Goal: Use online tool/utility: Utilize a website feature to perform a specific function

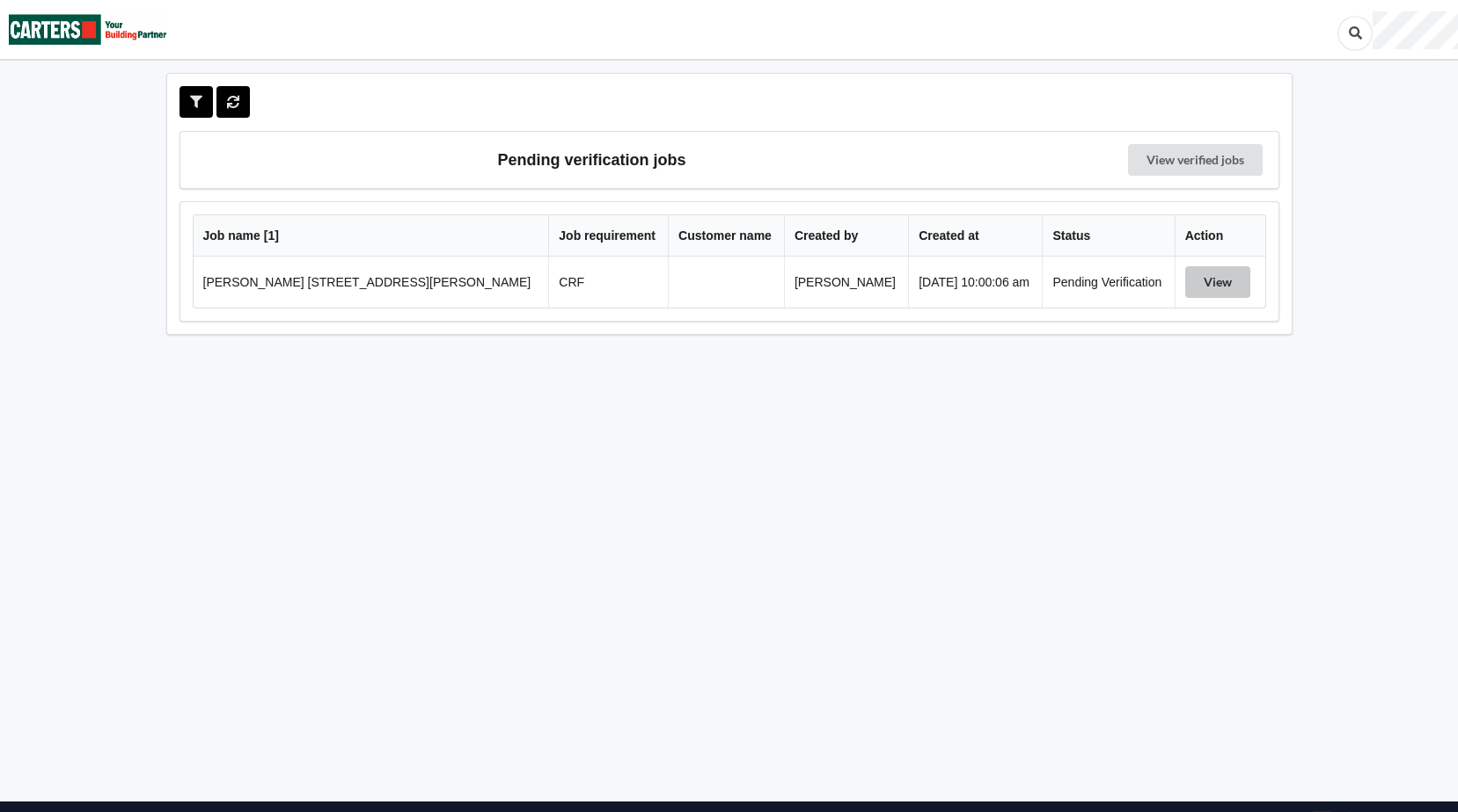
click at [1191, 278] on button "View" at bounding box center [1216, 282] width 65 height 32
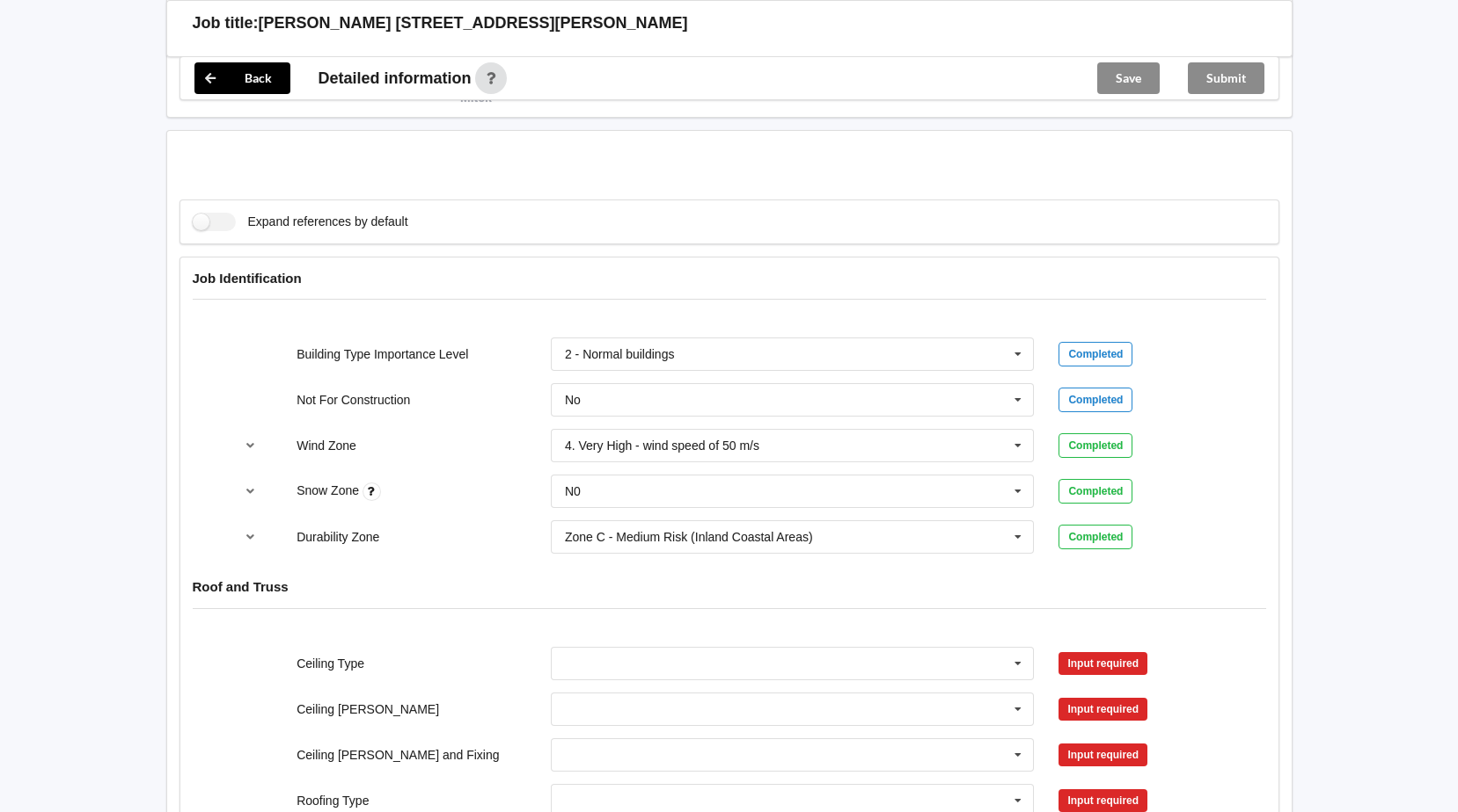
scroll to position [791, 0]
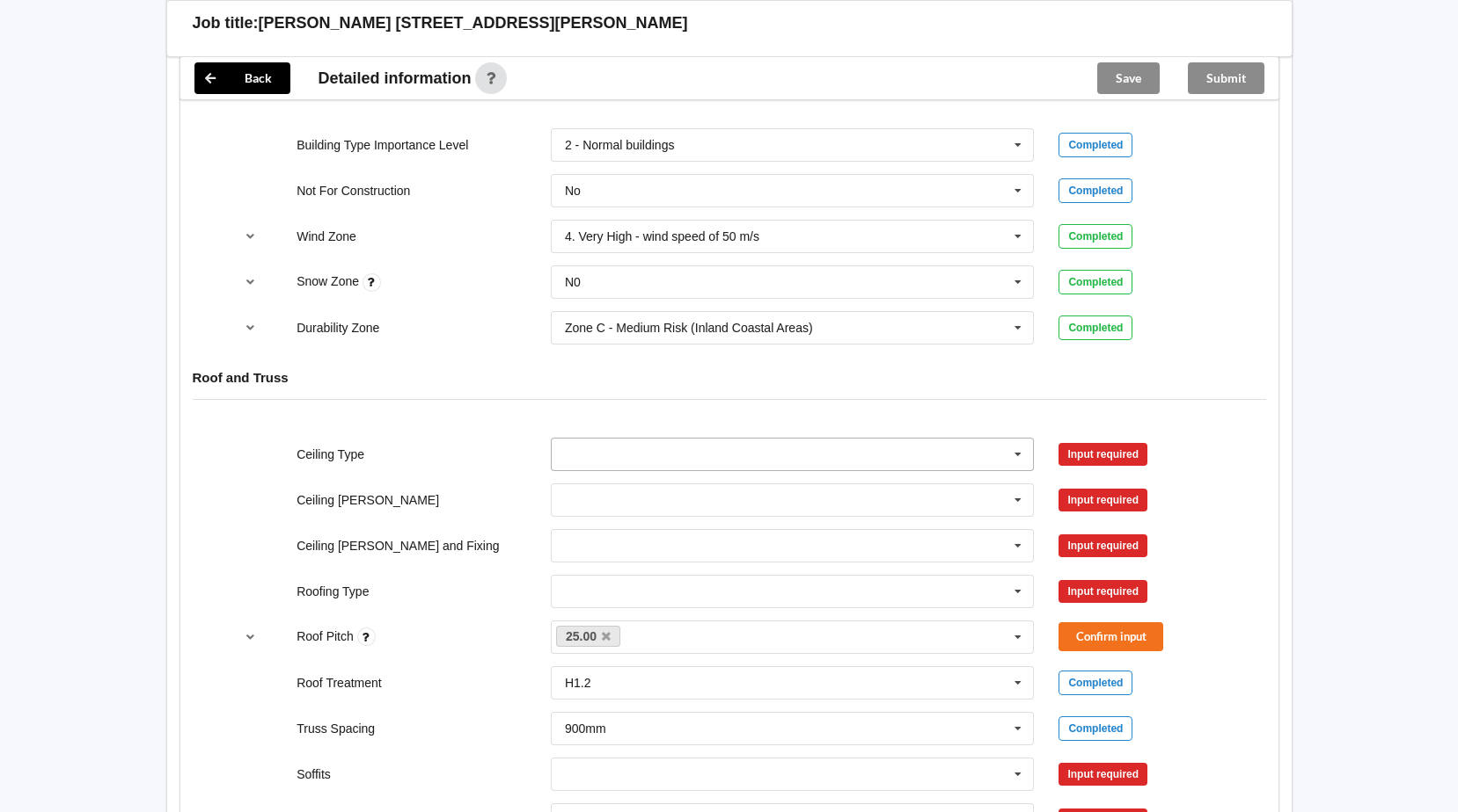
click at [1018, 455] on icon at bounding box center [1018, 455] width 26 height 33
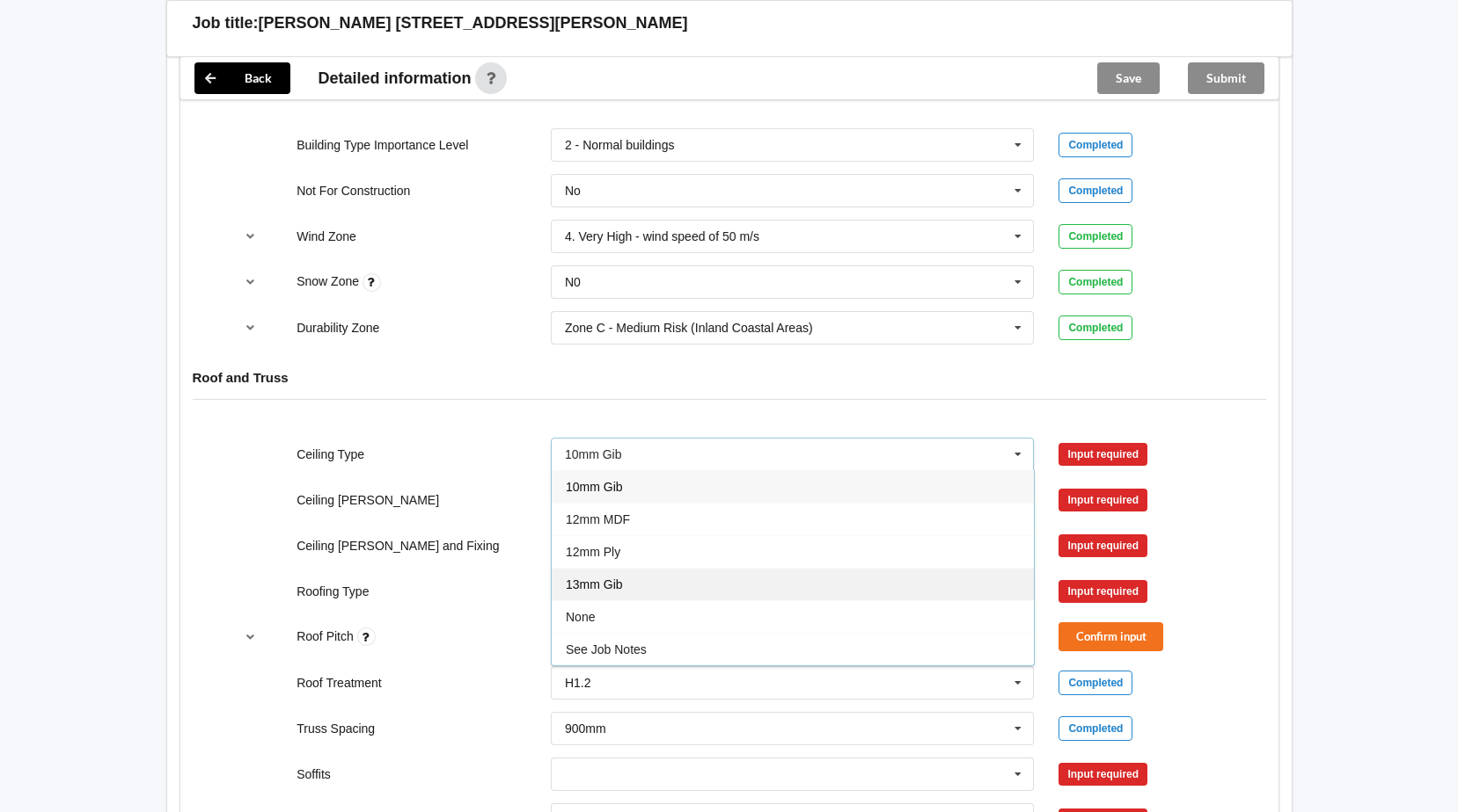
click at [610, 579] on span "13mm Gib" at bounding box center [594, 585] width 57 height 14
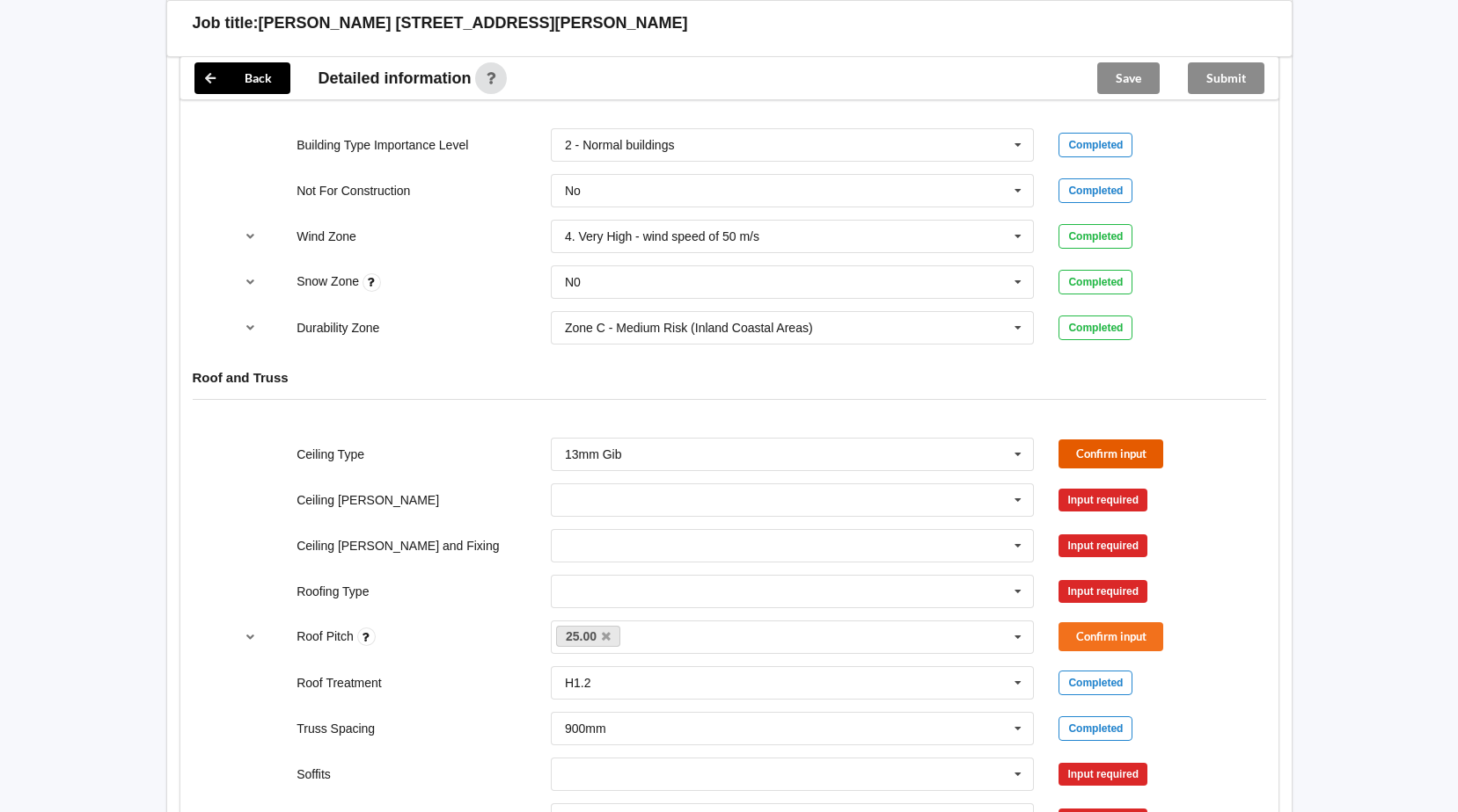
click at [1087, 450] on button "Confirm input" at bounding box center [1110, 454] width 105 height 29
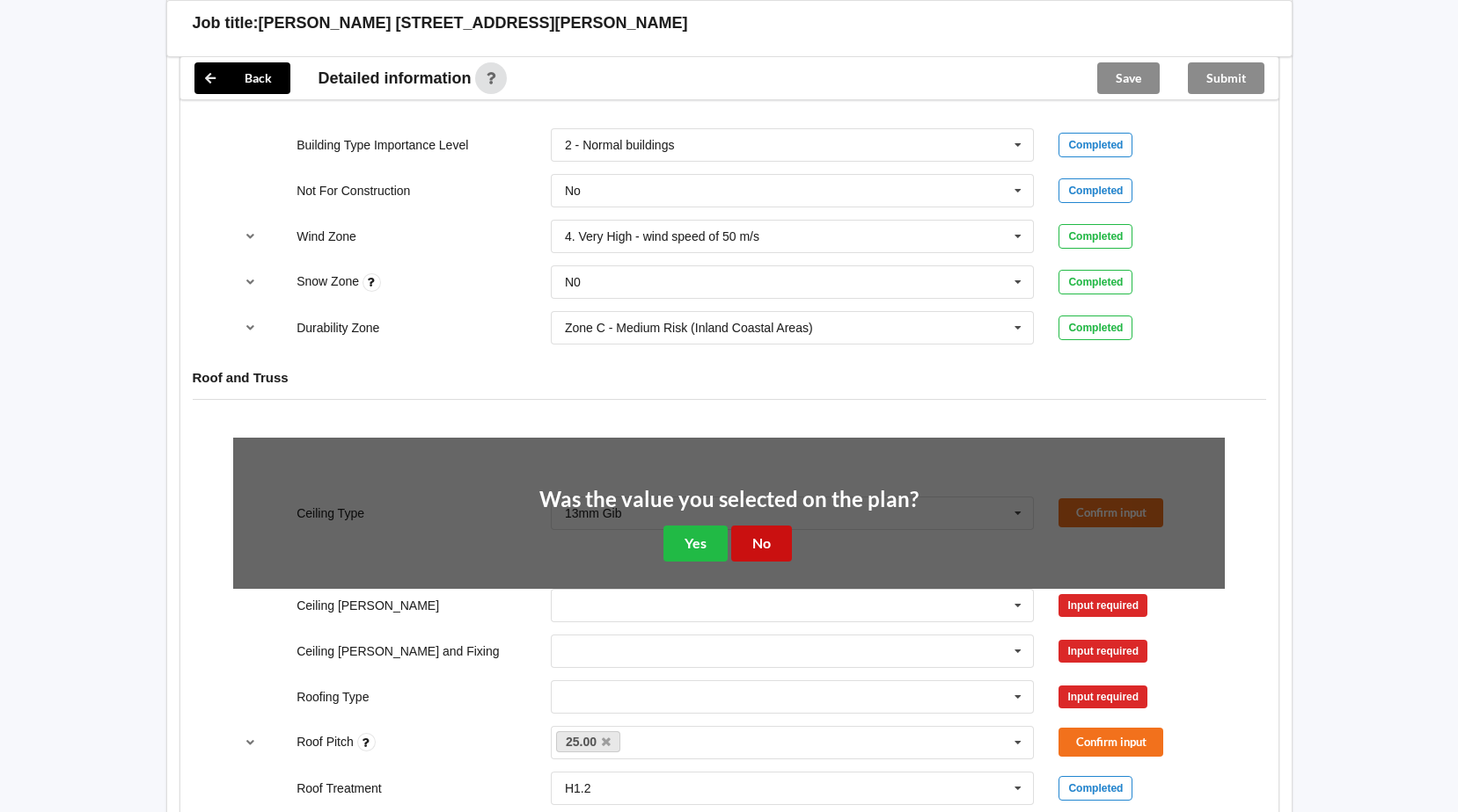
click at [762, 539] on button "No" at bounding box center [760, 544] width 61 height 36
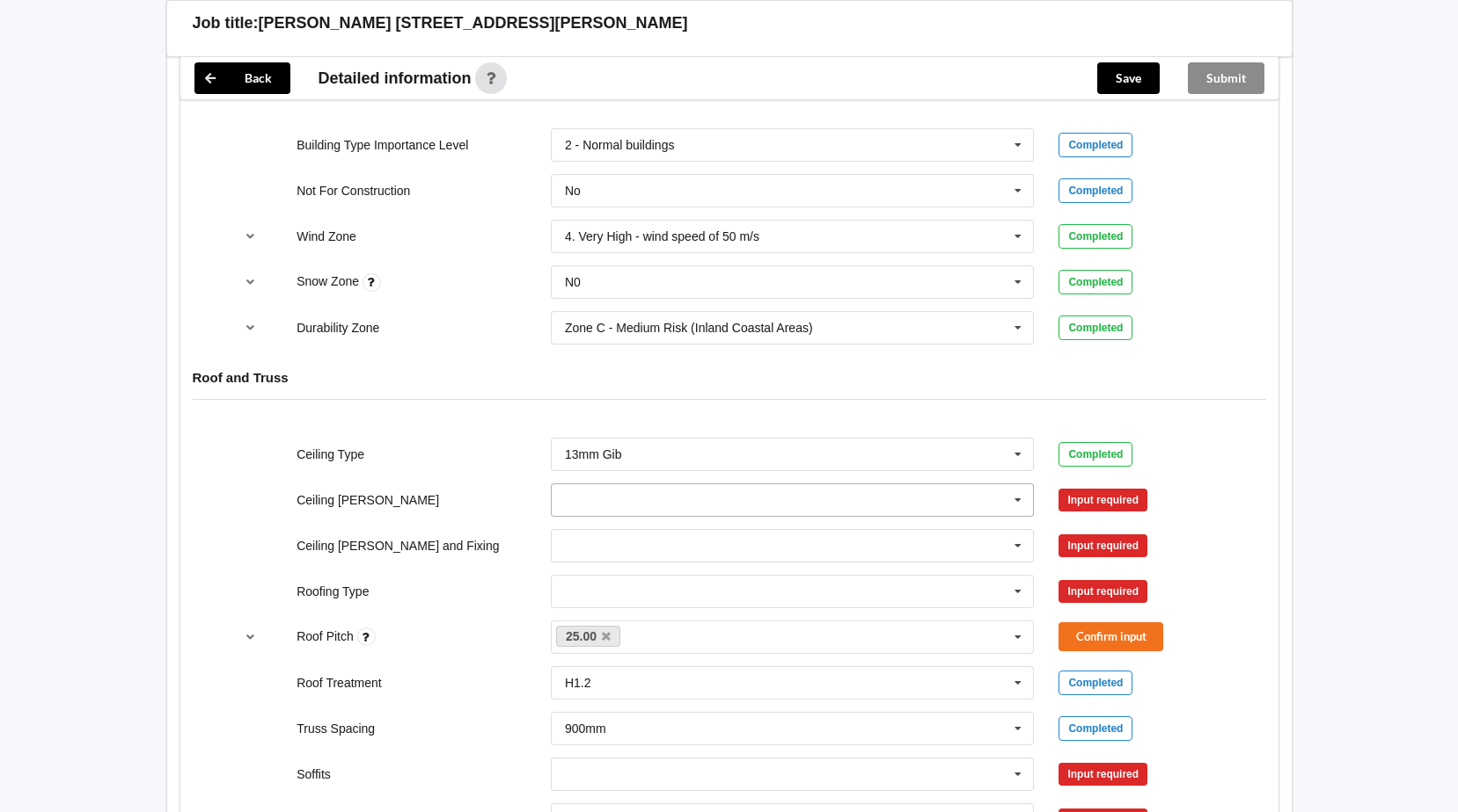
click at [1015, 496] on icon at bounding box center [1018, 501] width 26 height 33
drag, startPoint x: 598, startPoint y: 591, endPoint x: 687, endPoint y: 583, distance: 89.4
click at [600, 591] on span "600mm" at bounding box center [586, 598] width 41 height 14
click at [1095, 501] on button "Confirm input" at bounding box center [1110, 500] width 105 height 29
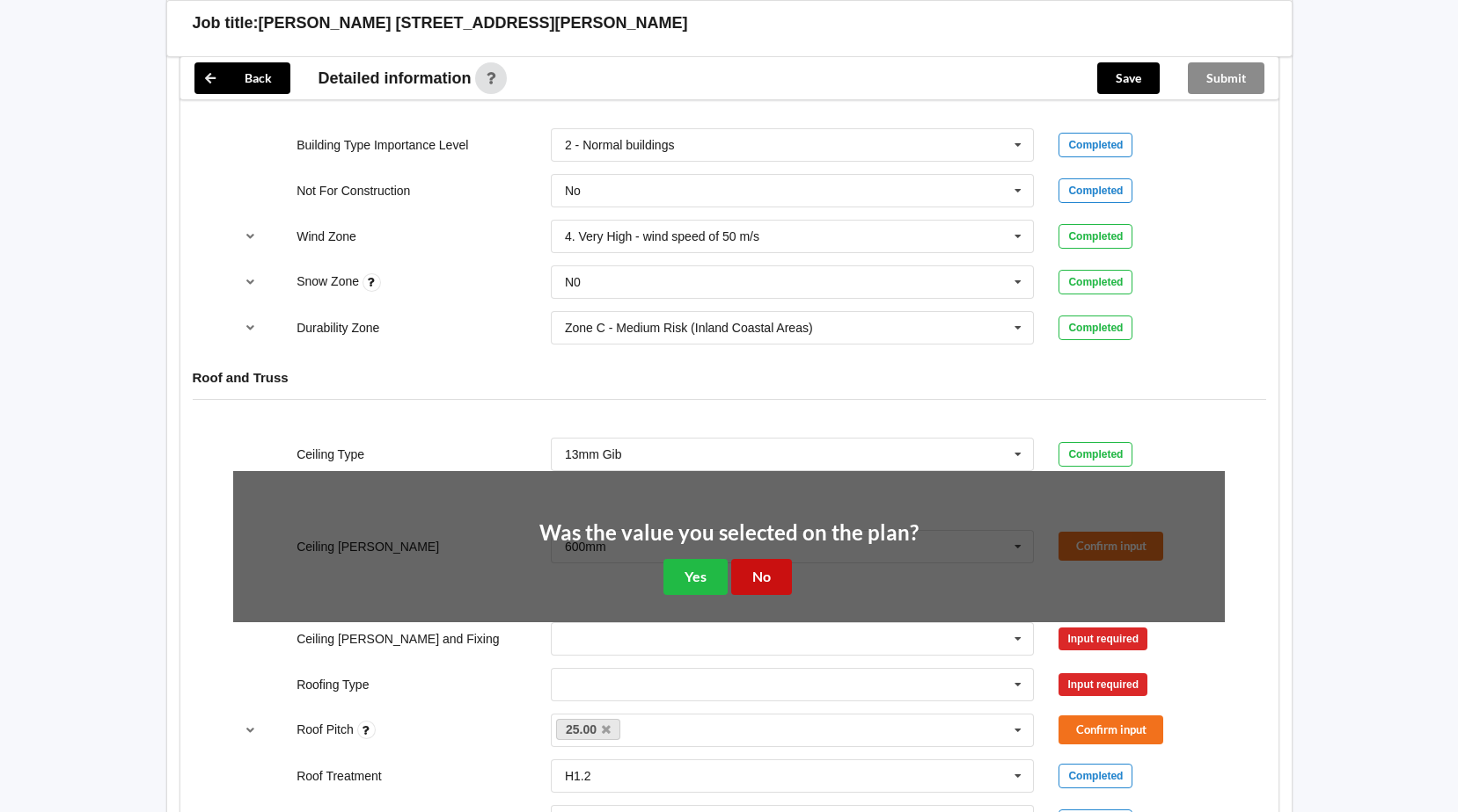
click at [756, 578] on button "No" at bounding box center [760, 578] width 61 height 36
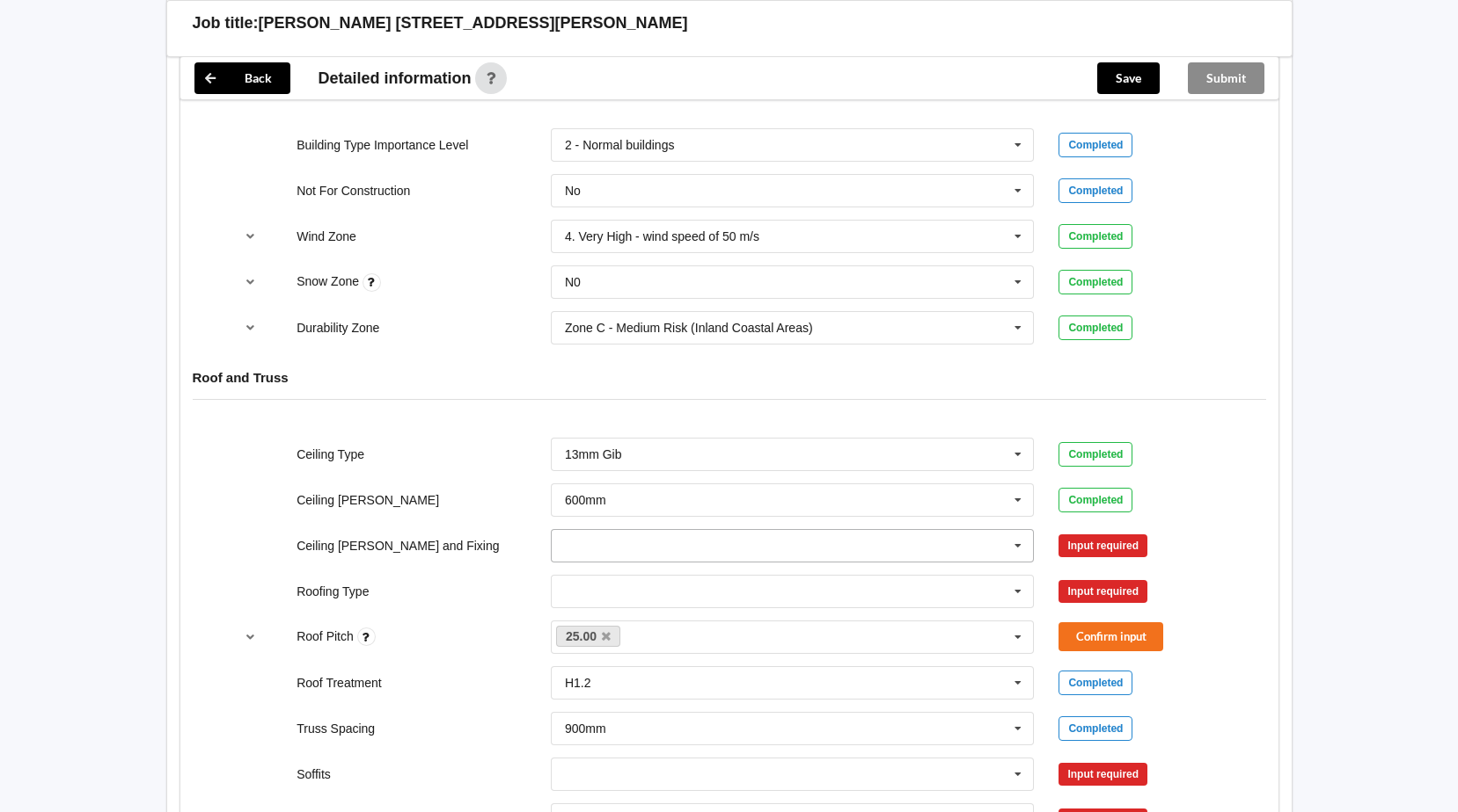
click at [1021, 544] on icon at bounding box center [1018, 547] width 26 height 33
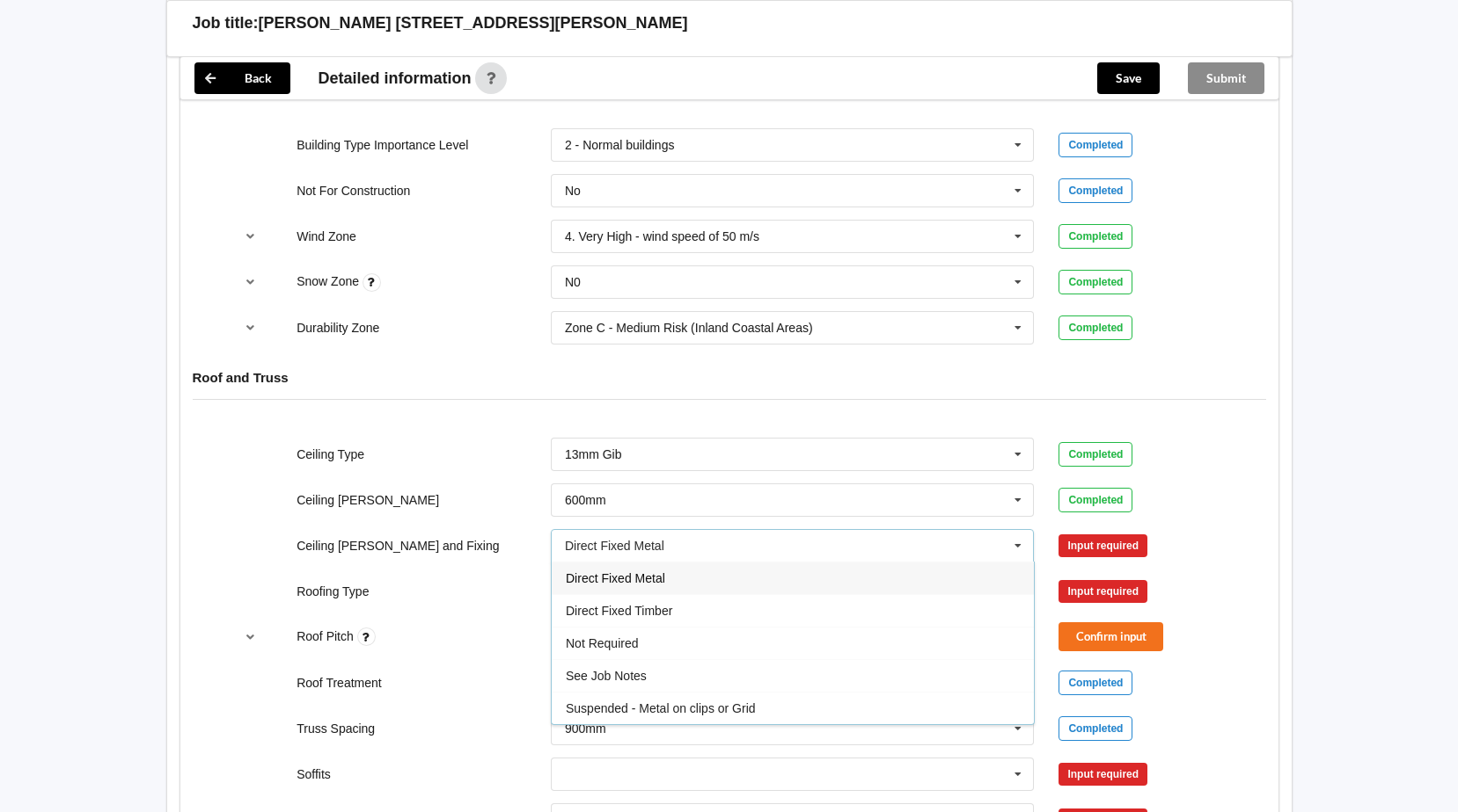
click at [660, 575] on span "Direct Fixed Metal" at bounding box center [616, 579] width 100 height 14
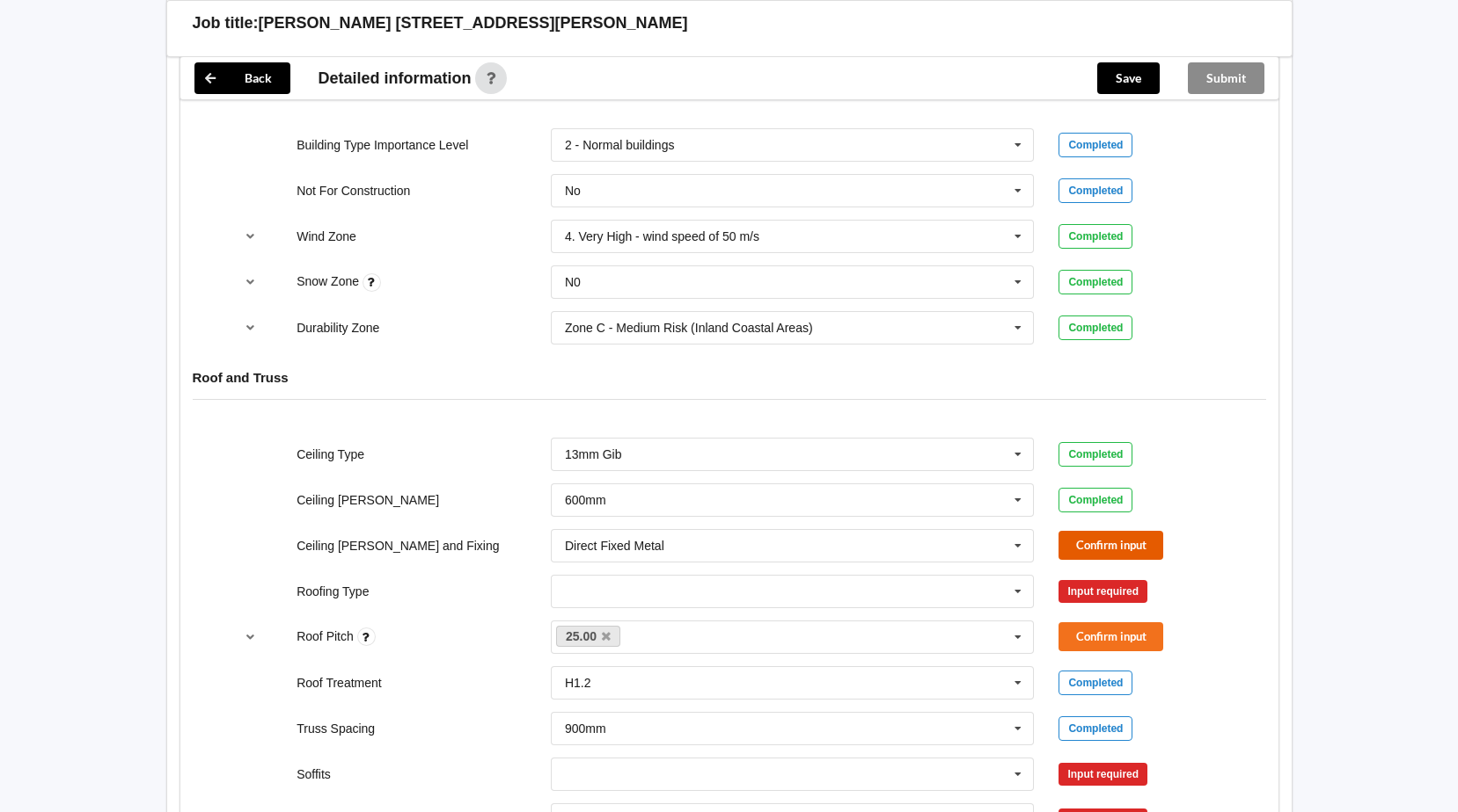
click at [1126, 543] on button "Confirm input" at bounding box center [1110, 545] width 105 height 29
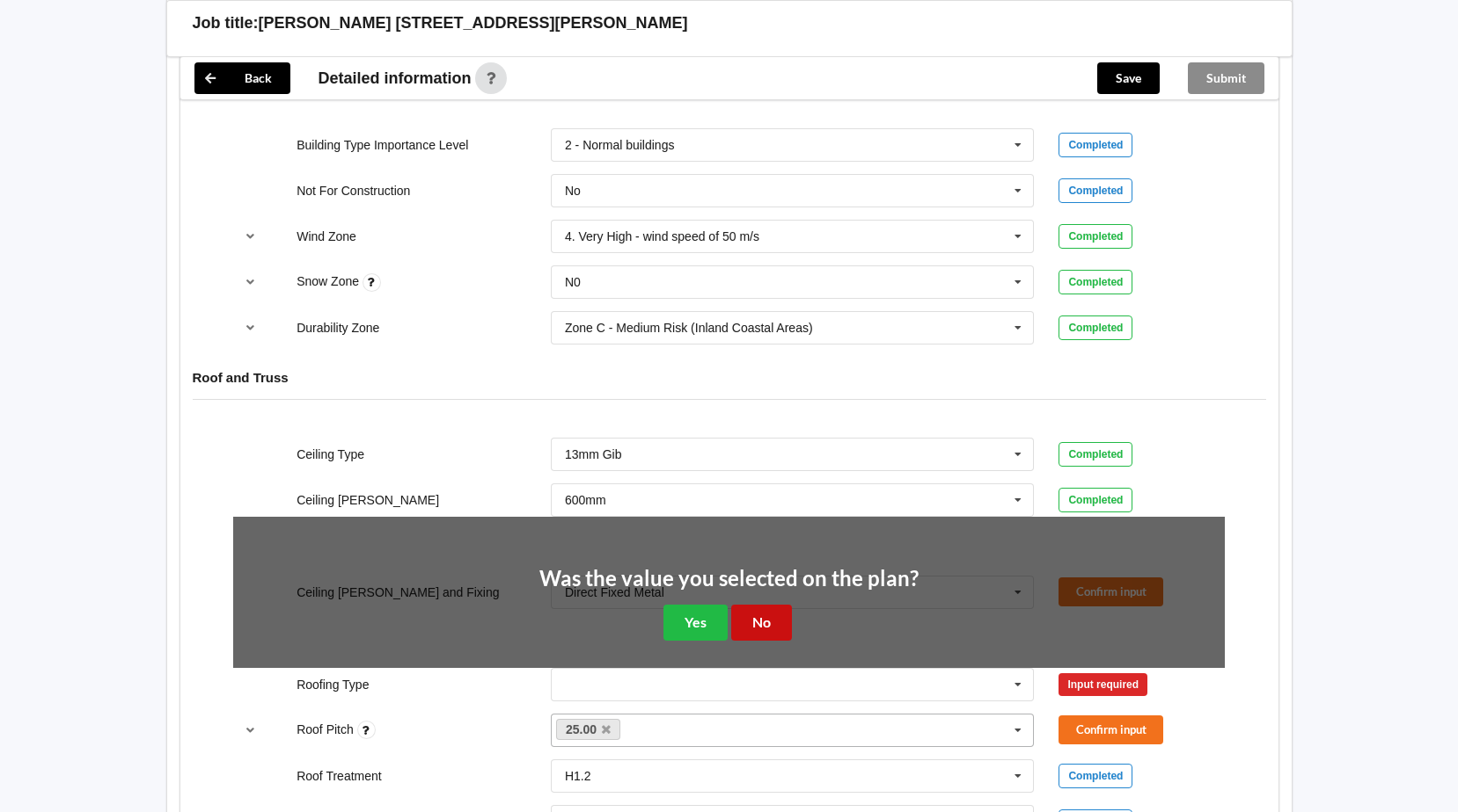
click at [766, 622] on button "No" at bounding box center [760, 622] width 61 height 36
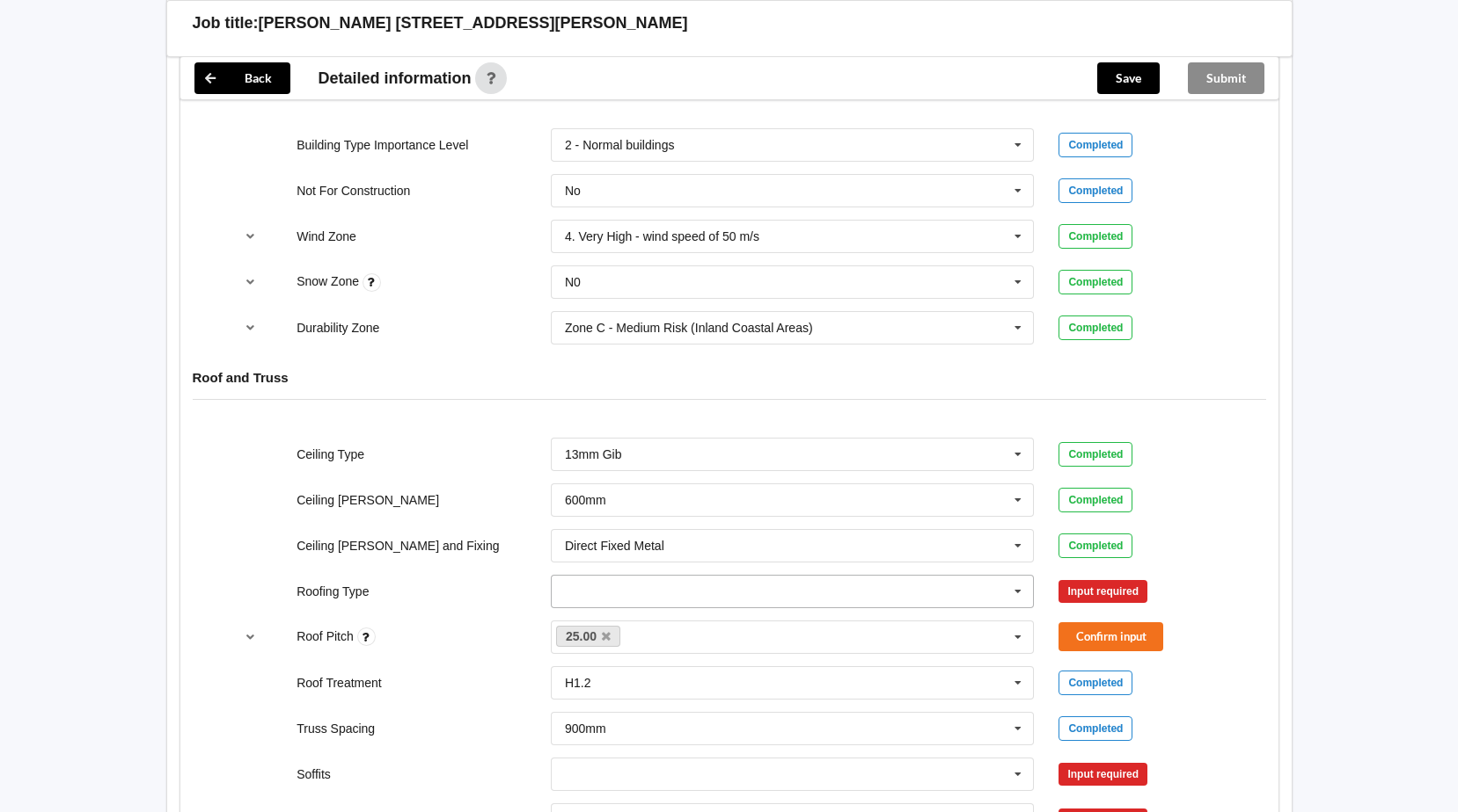
click at [1016, 590] on icon at bounding box center [1018, 592] width 26 height 33
click at [589, 623] on span "1. [GEOGRAPHIC_DATA]" at bounding box center [637, 624] width 142 height 14
click at [1120, 591] on button "Confirm input" at bounding box center [1110, 591] width 105 height 29
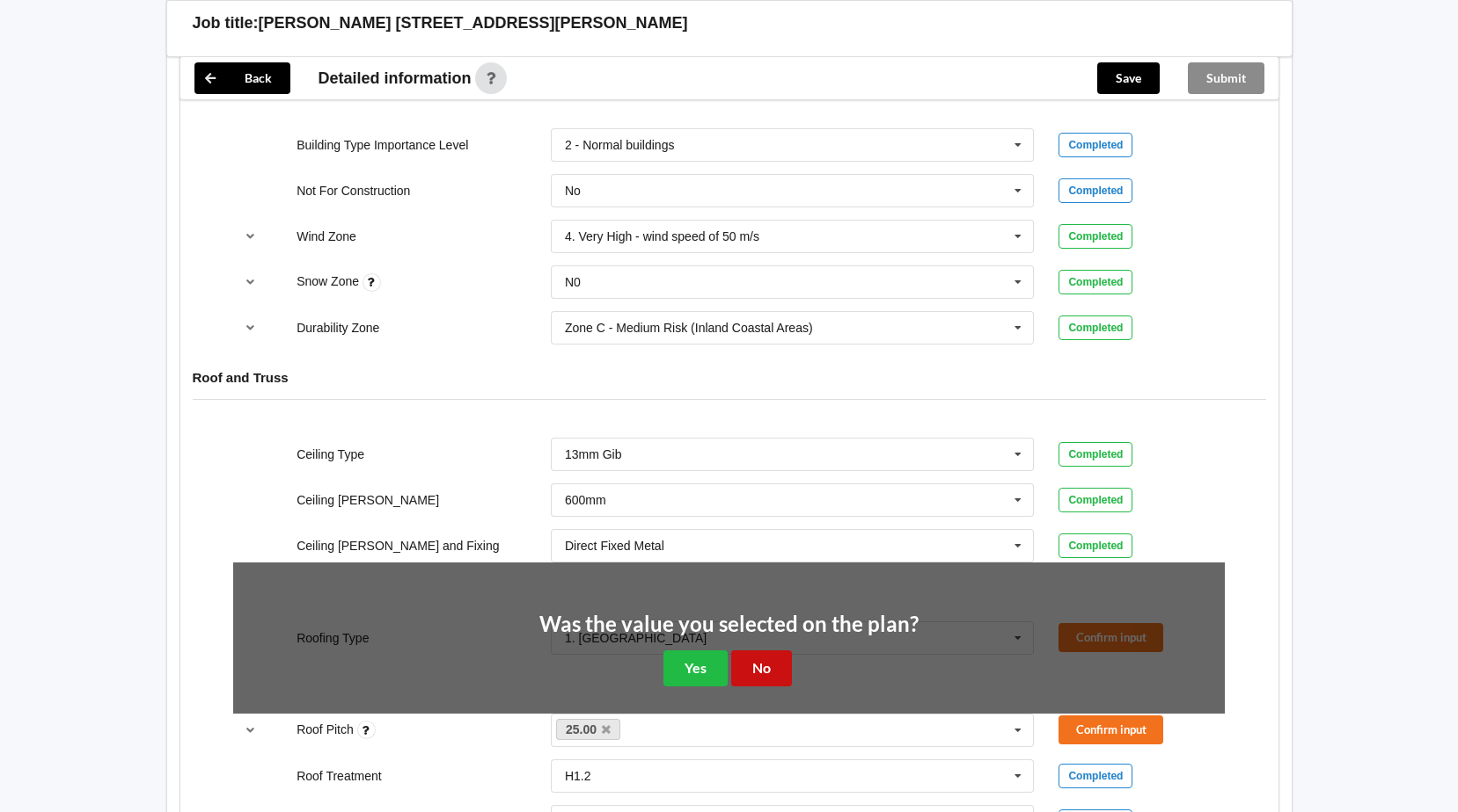
click at [751, 664] on button "No" at bounding box center [760, 668] width 61 height 36
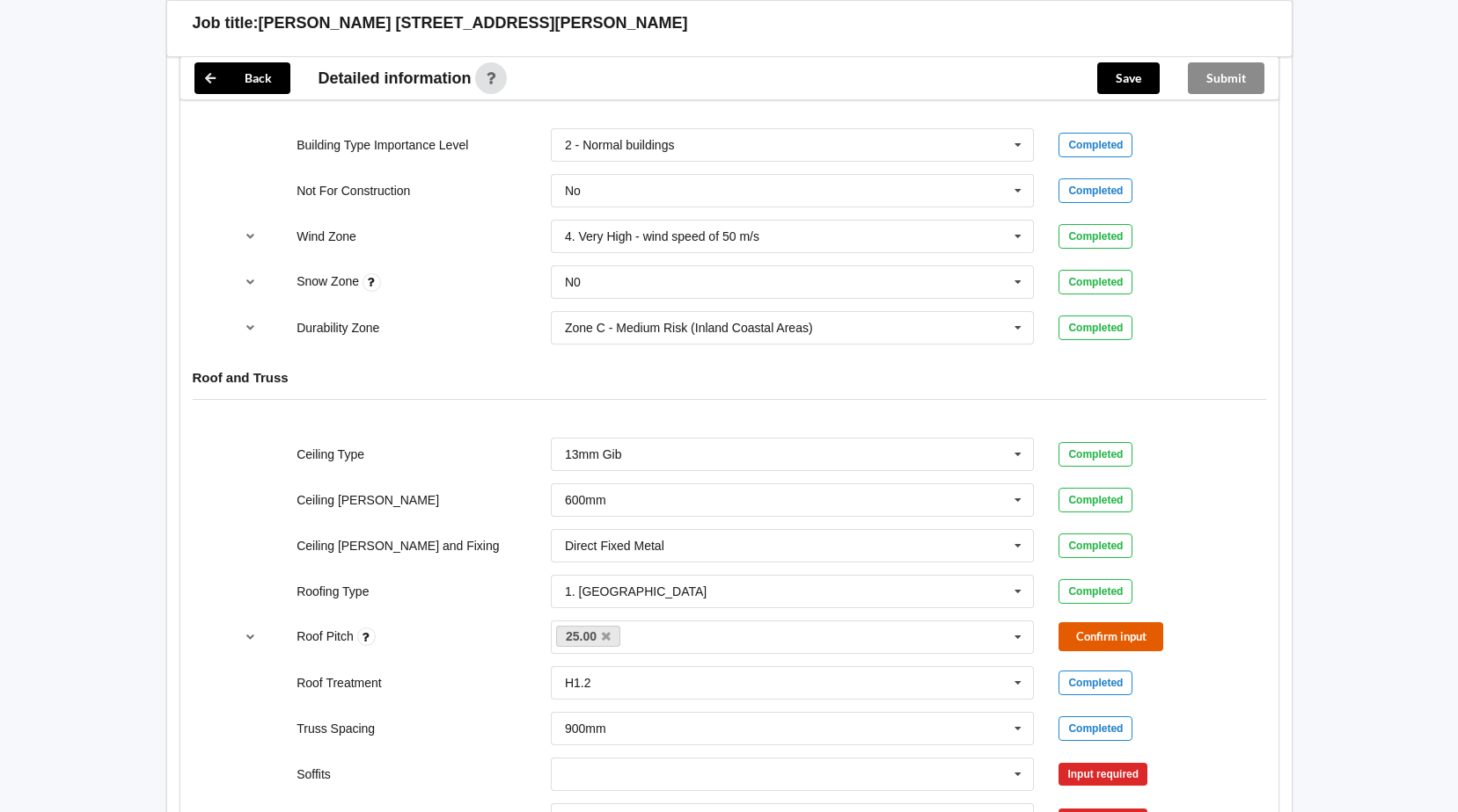
click at [1128, 634] on button "Confirm input" at bounding box center [1110, 636] width 105 height 29
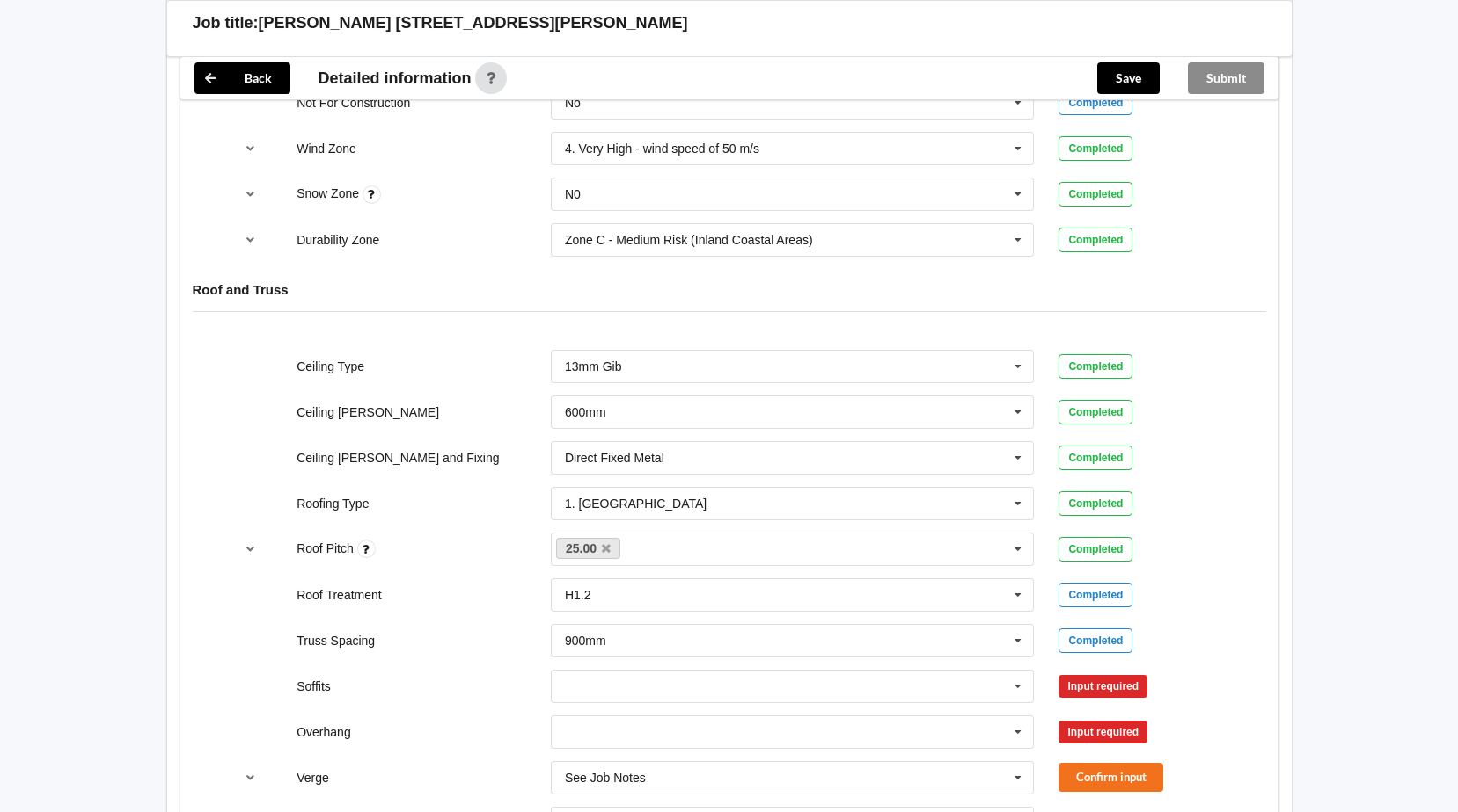
scroll to position [968, 0]
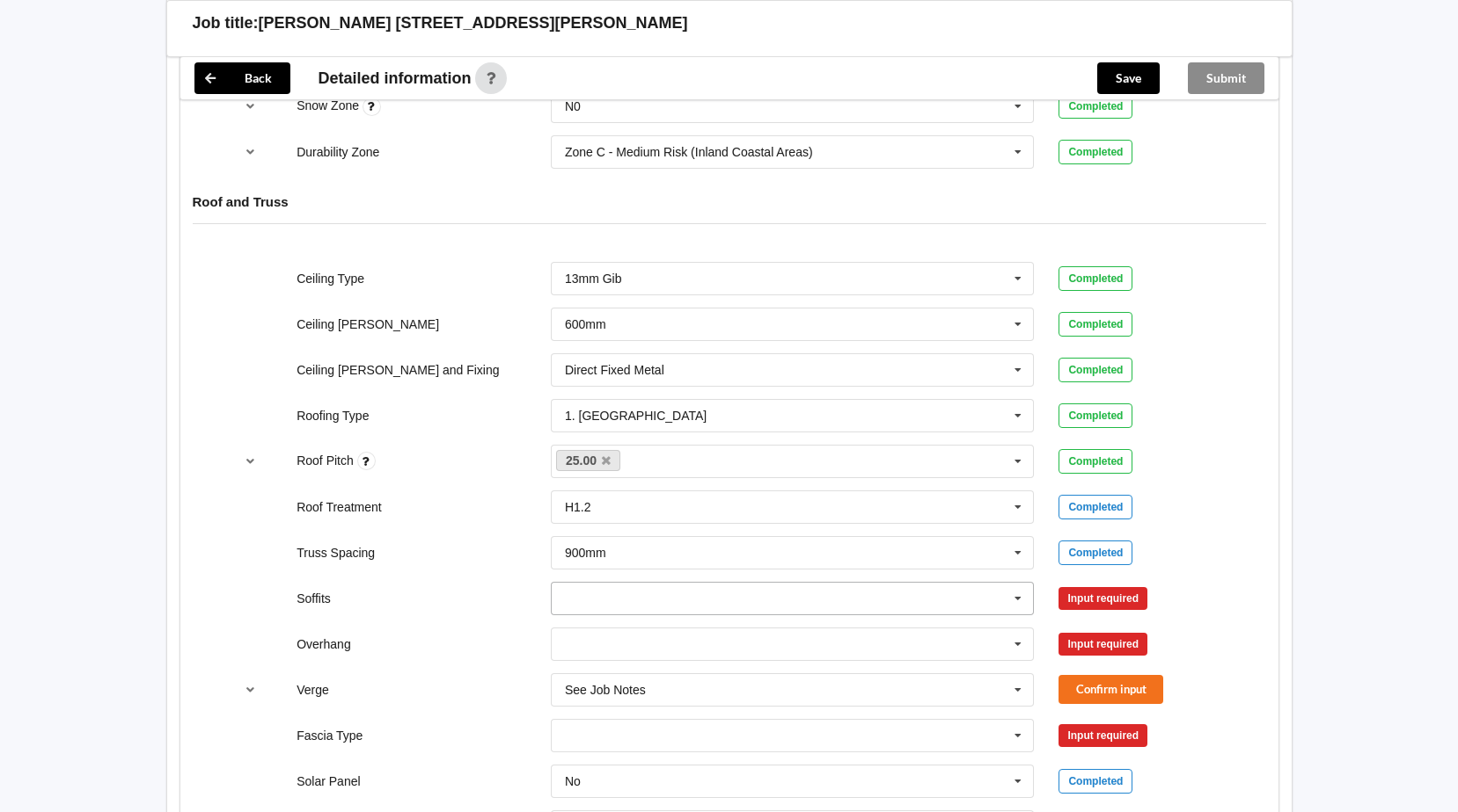
click at [1021, 596] on icon at bounding box center [1018, 599] width 26 height 33
click at [598, 631] on span "Boxed" at bounding box center [583, 631] width 35 height 14
click at [1114, 590] on button "Confirm input" at bounding box center [1110, 598] width 105 height 29
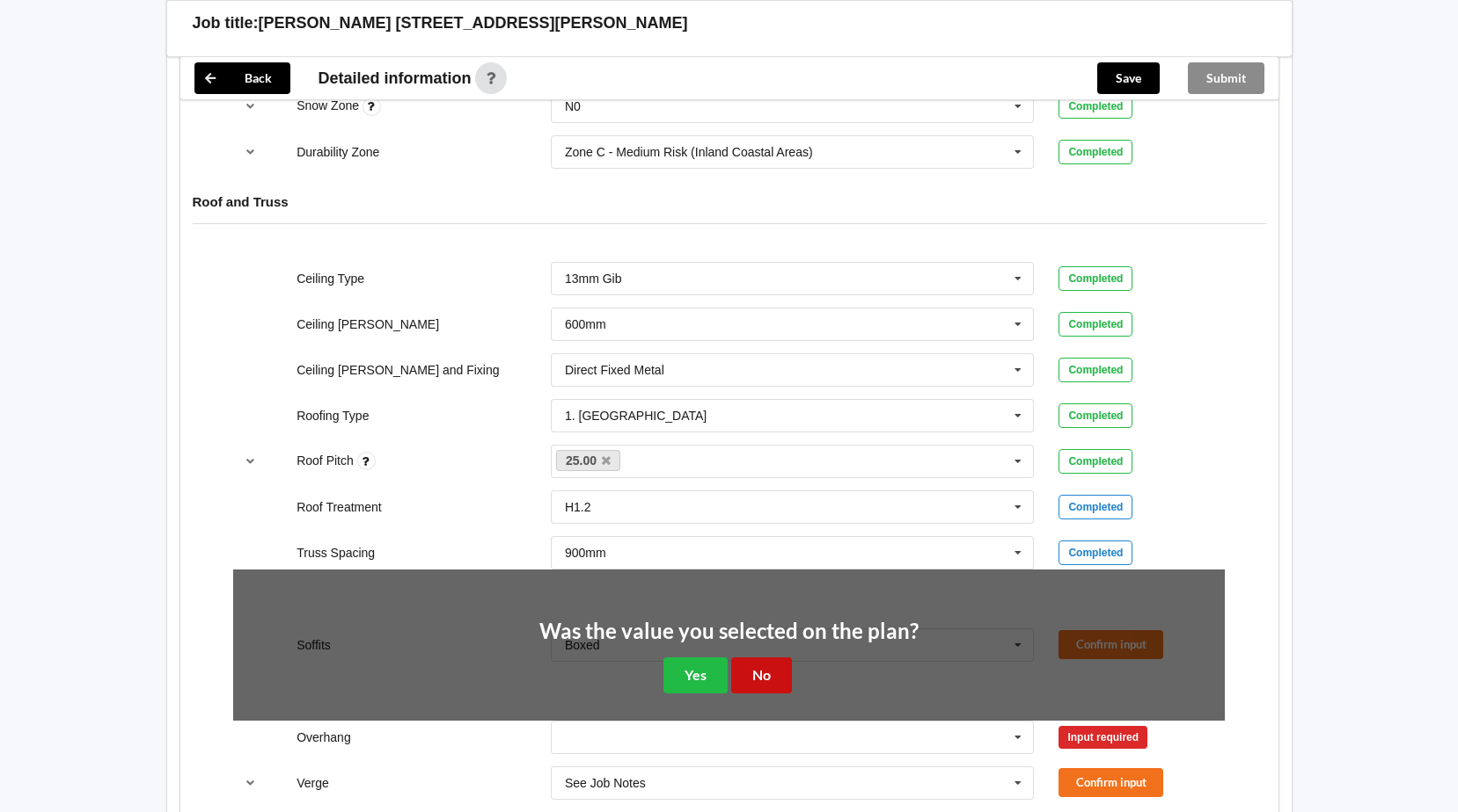
click at [764, 678] on button "No" at bounding box center [760, 675] width 61 height 36
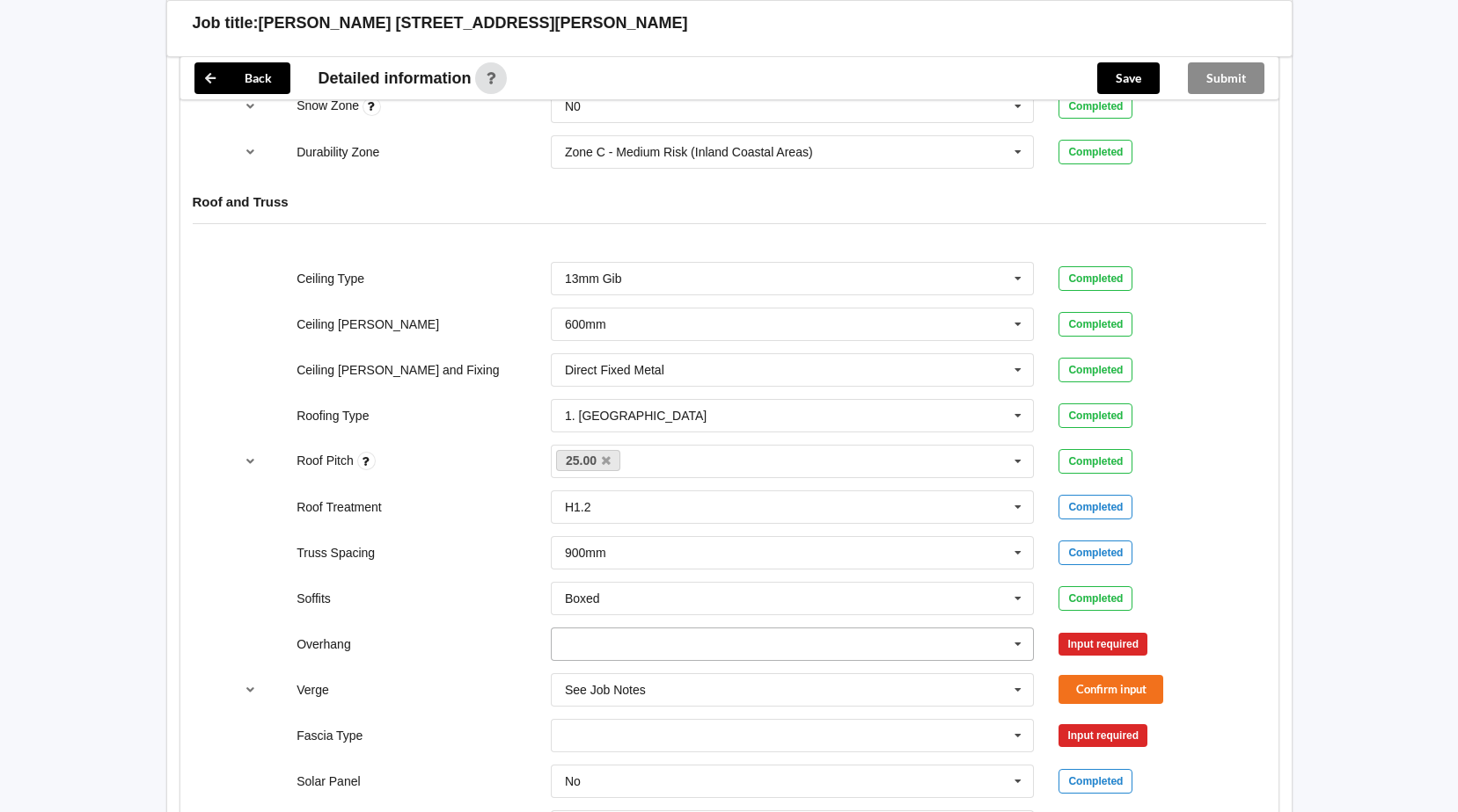
click at [1019, 641] on icon at bounding box center [1018, 644] width 26 height 33
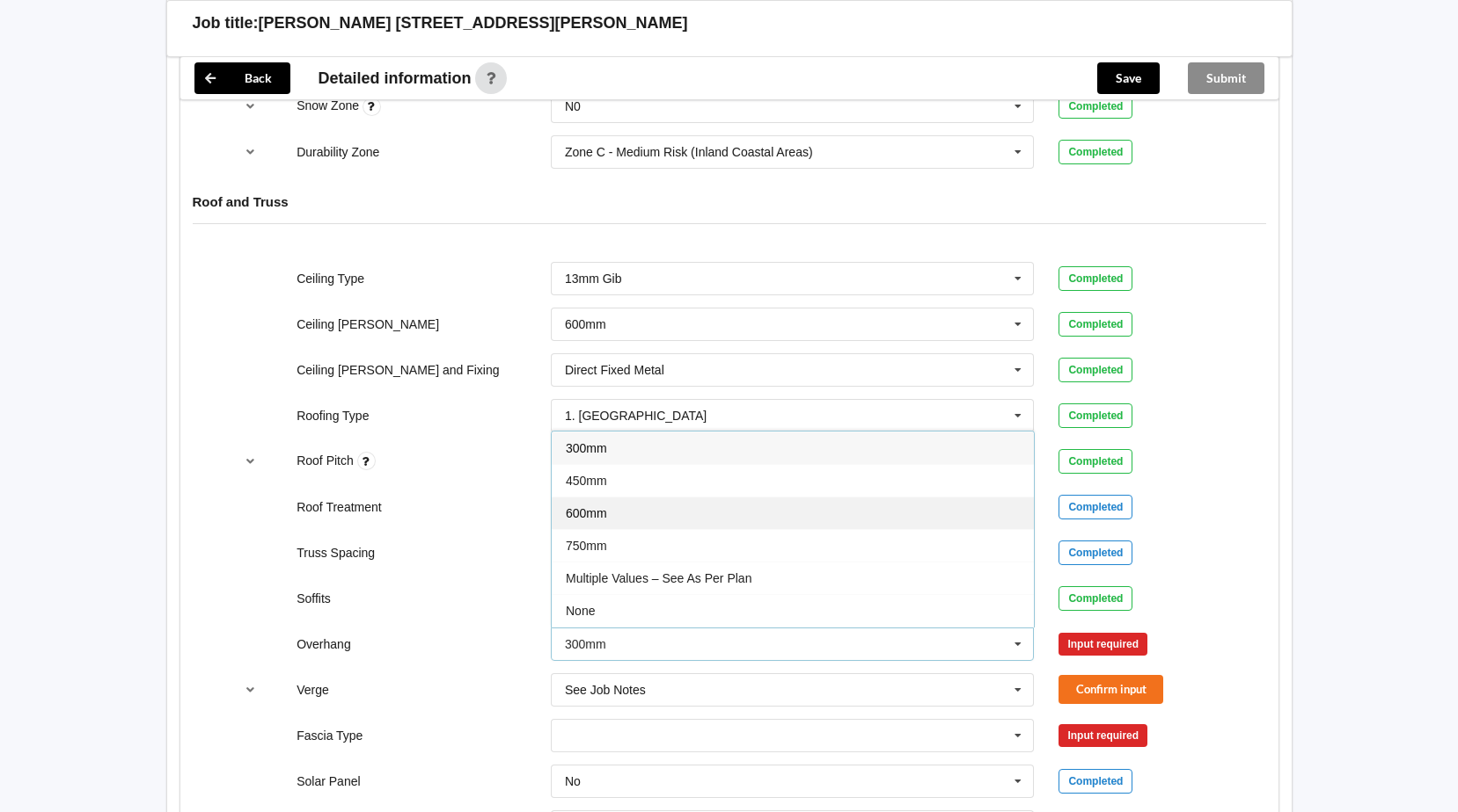
click at [598, 516] on span "600mm" at bounding box center [586, 514] width 41 height 14
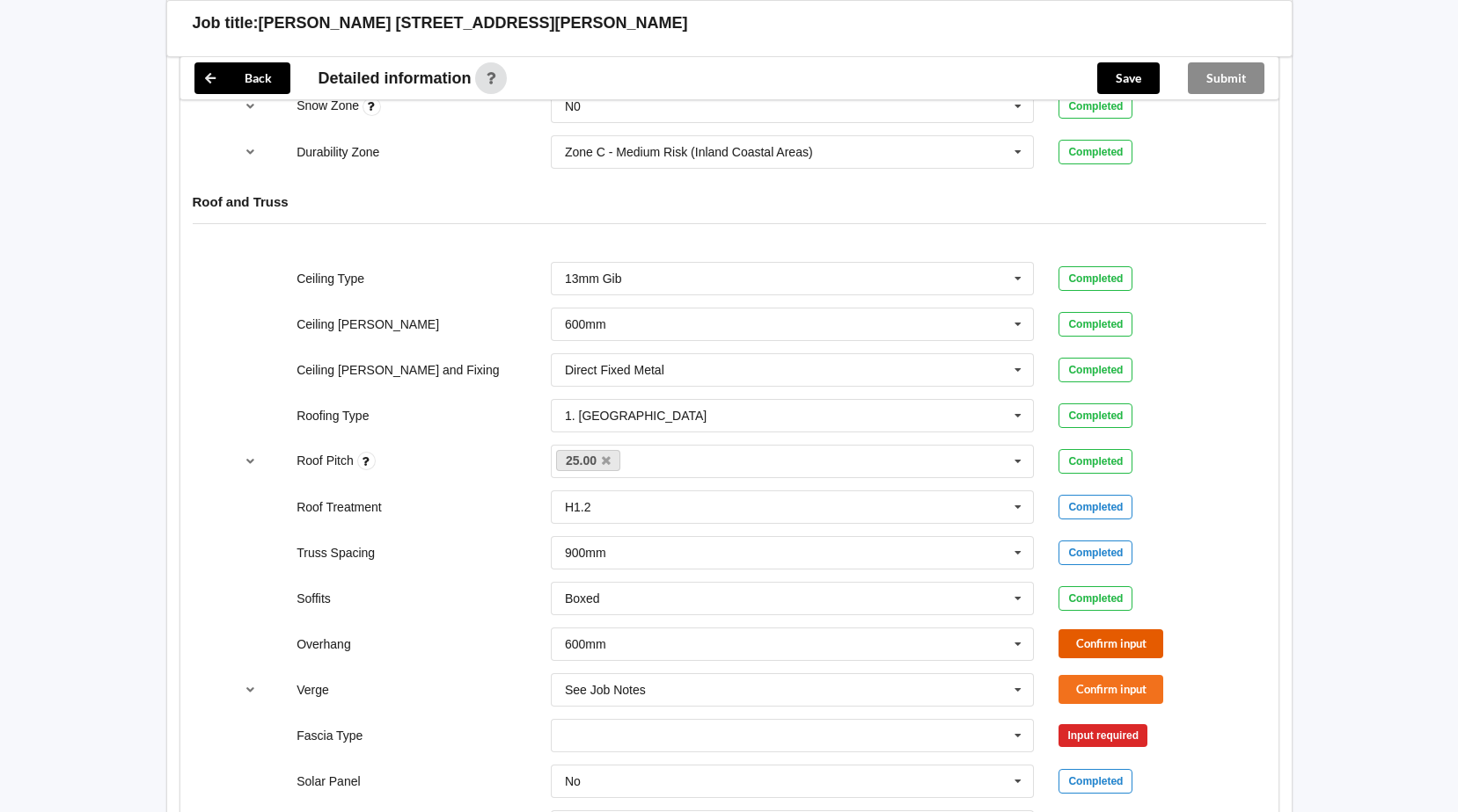
click at [1101, 634] on button "Confirm input" at bounding box center [1110, 643] width 105 height 29
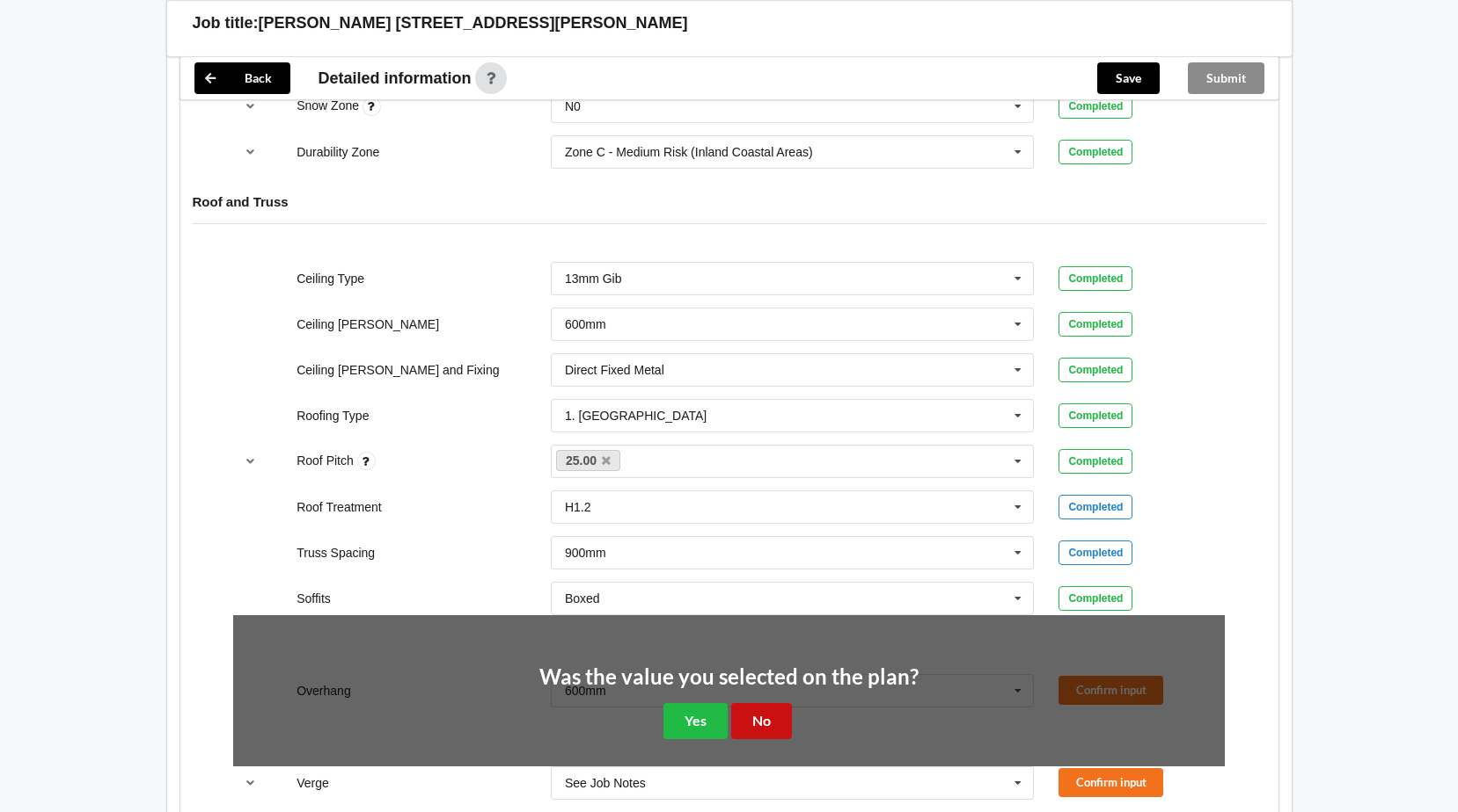
click at [775, 721] on button "No" at bounding box center [760, 721] width 61 height 36
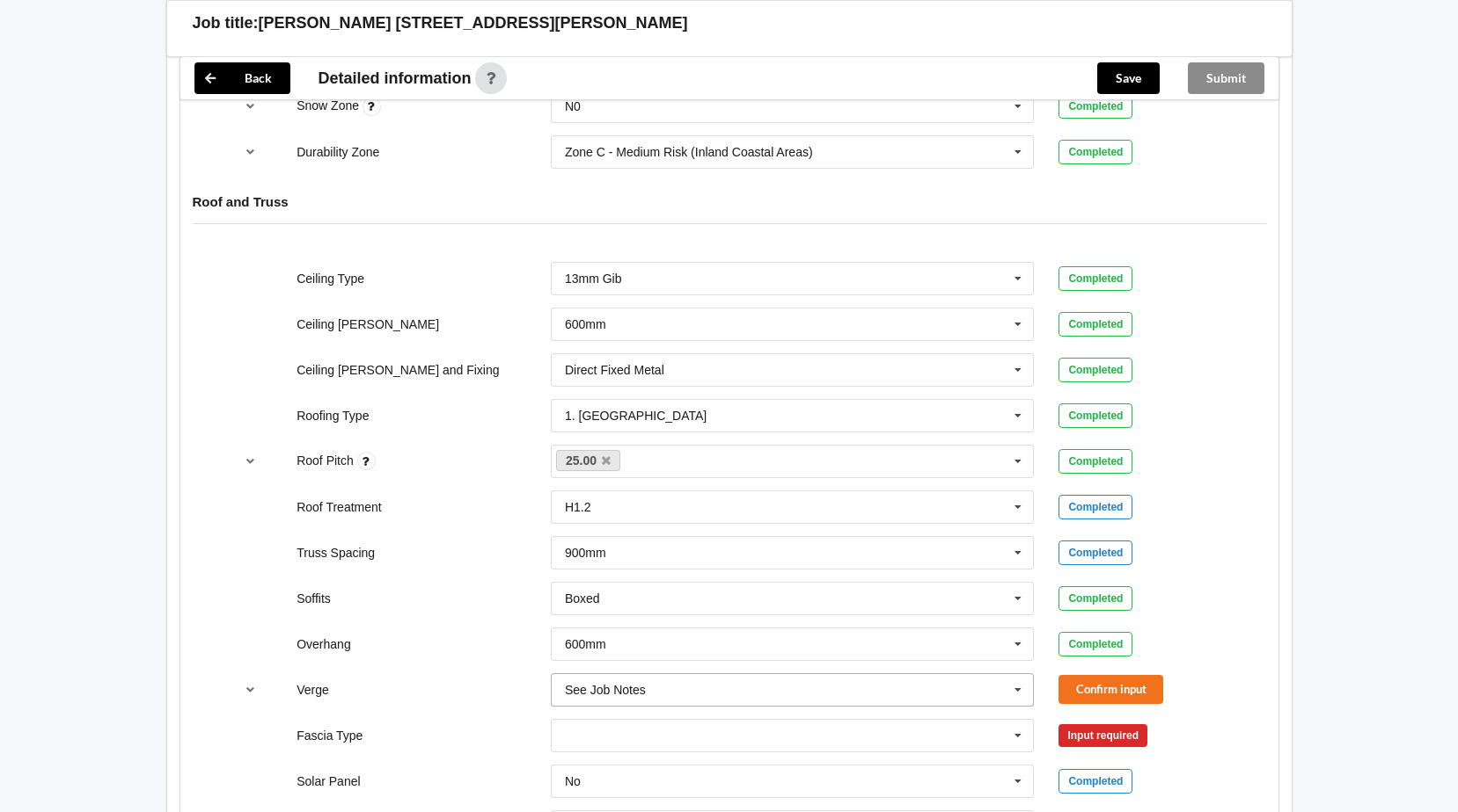
click at [1017, 690] on icon at bounding box center [1018, 690] width 26 height 33
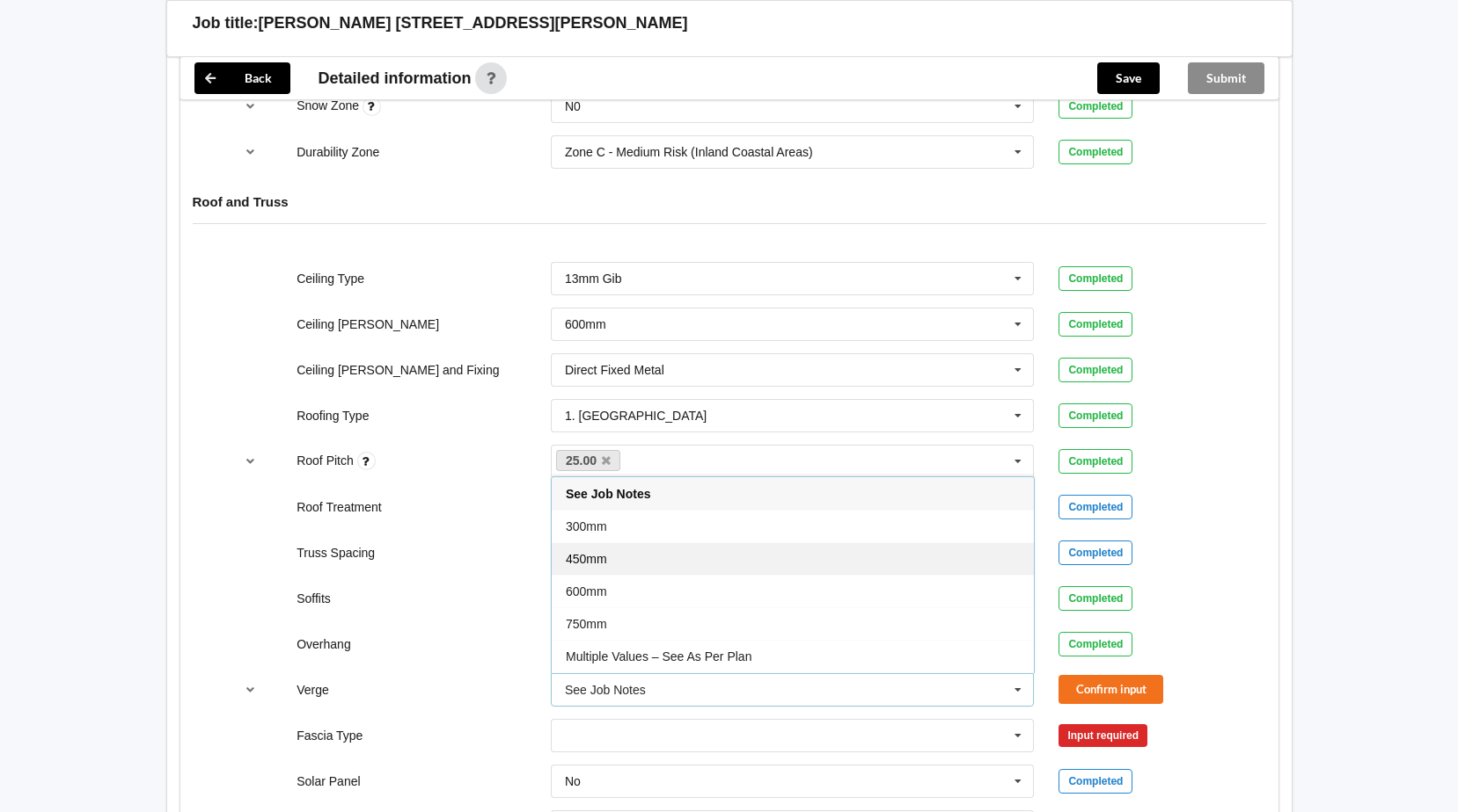
click at [583, 560] on span "450mm" at bounding box center [586, 560] width 41 height 14
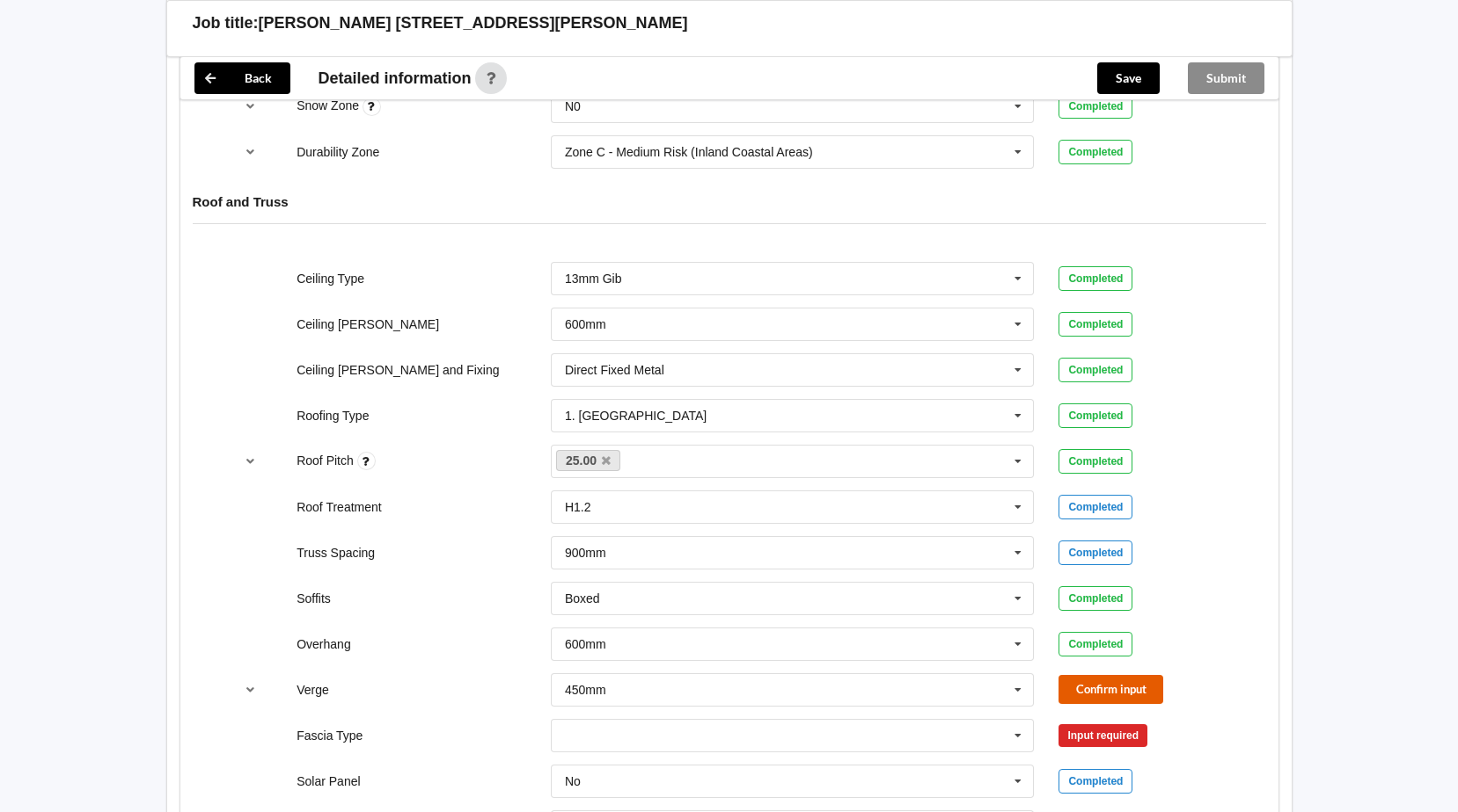
click at [1101, 686] on button "Confirm input" at bounding box center [1110, 689] width 105 height 29
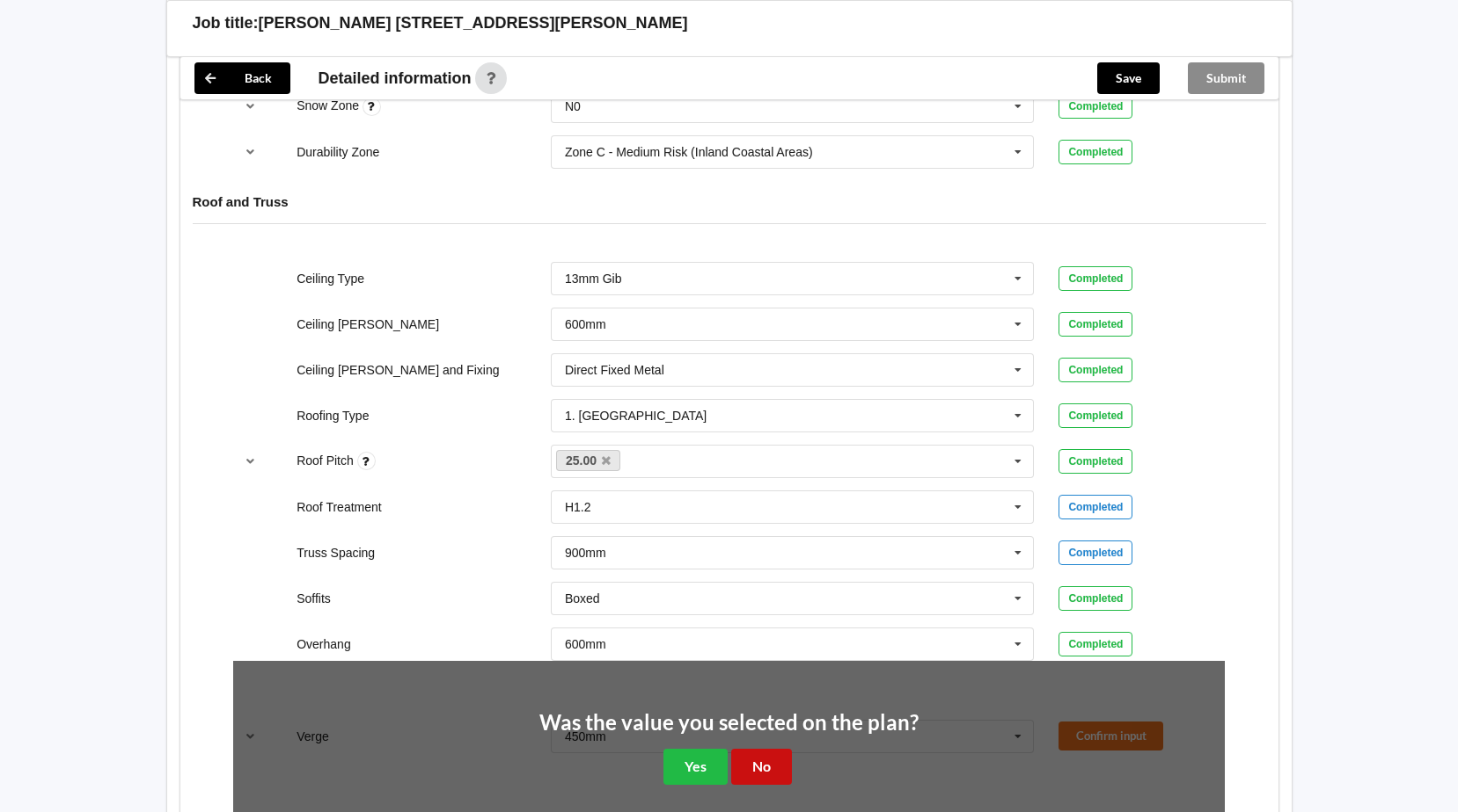
click at [760, 756] on button "No" at bounding box center [760, 767] width 61 height 36
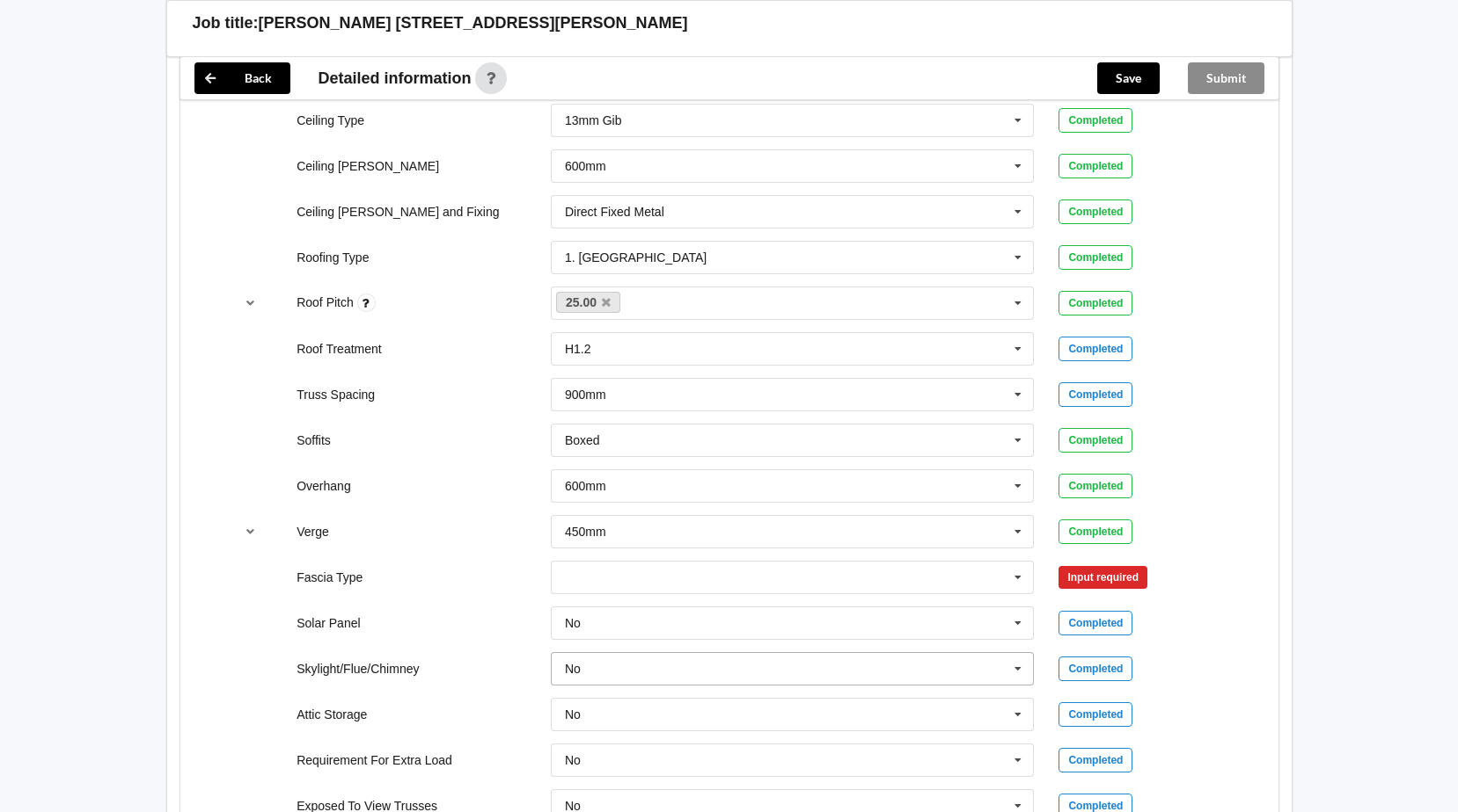
scroll to position [1143, 0]
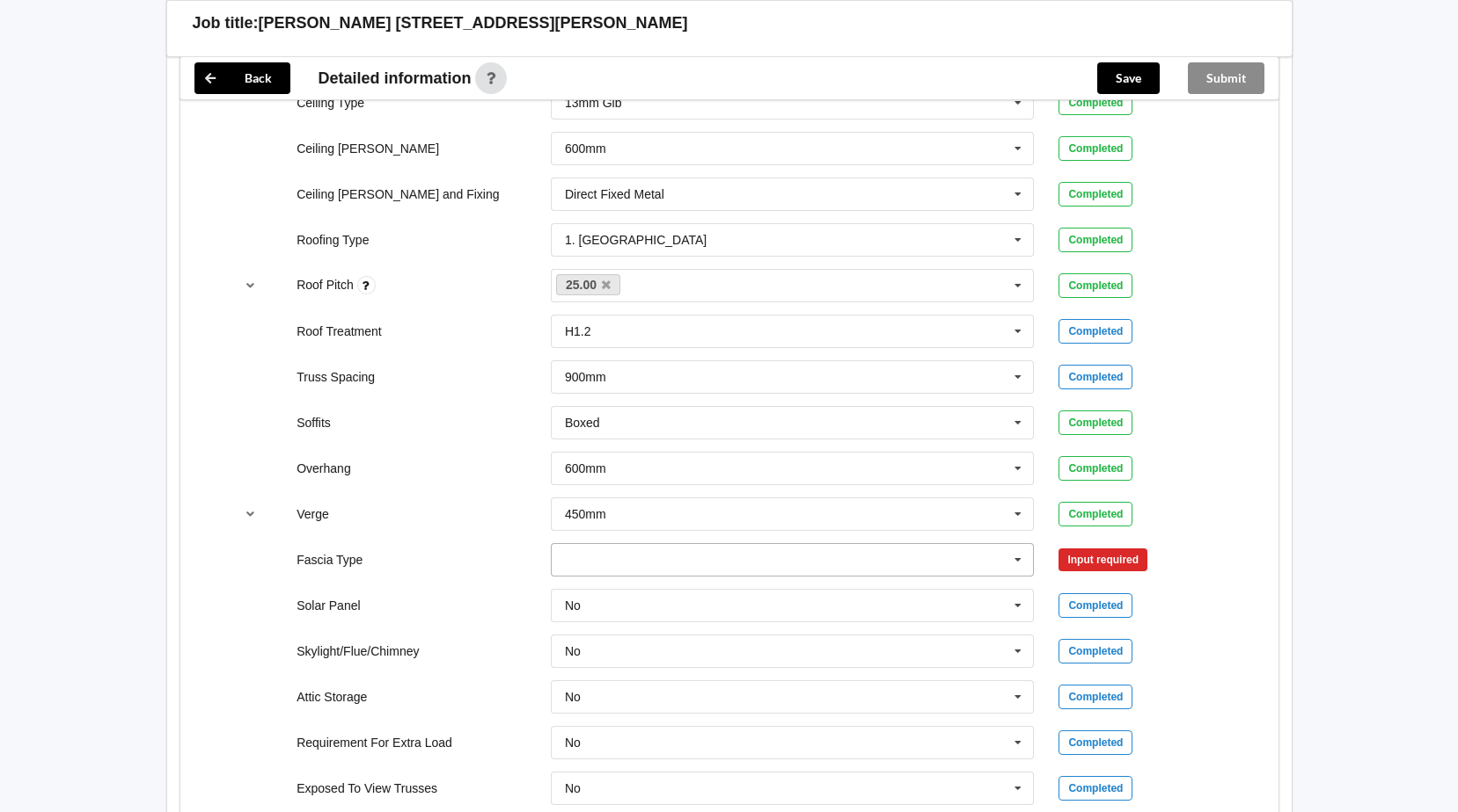
click at [1014, 561] on icon at bounding box center [1018, 561] width 26 height 33
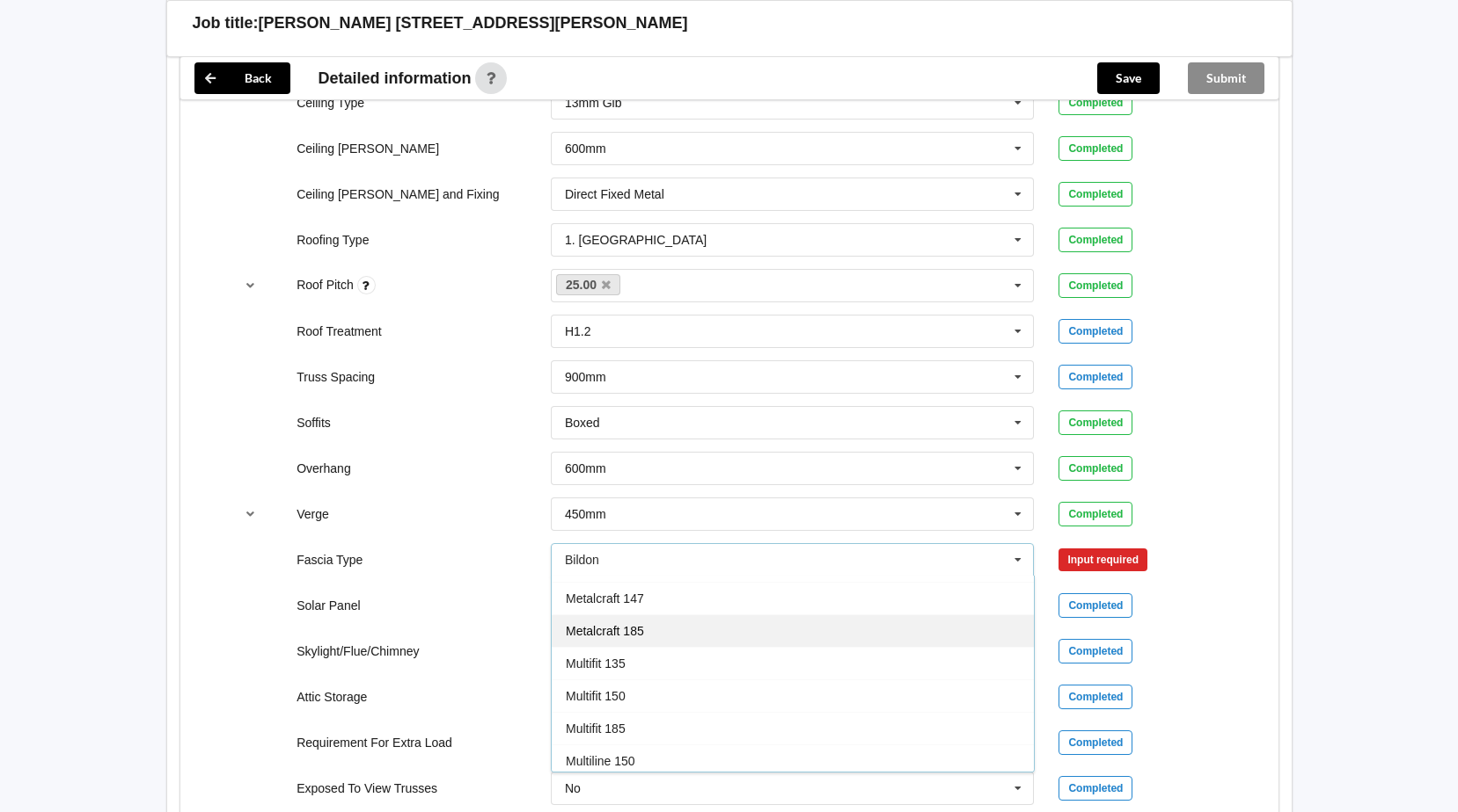
click at [596, 632] on span "Metalcraft 185" at bounding box center [605, 631] width 78 height 14
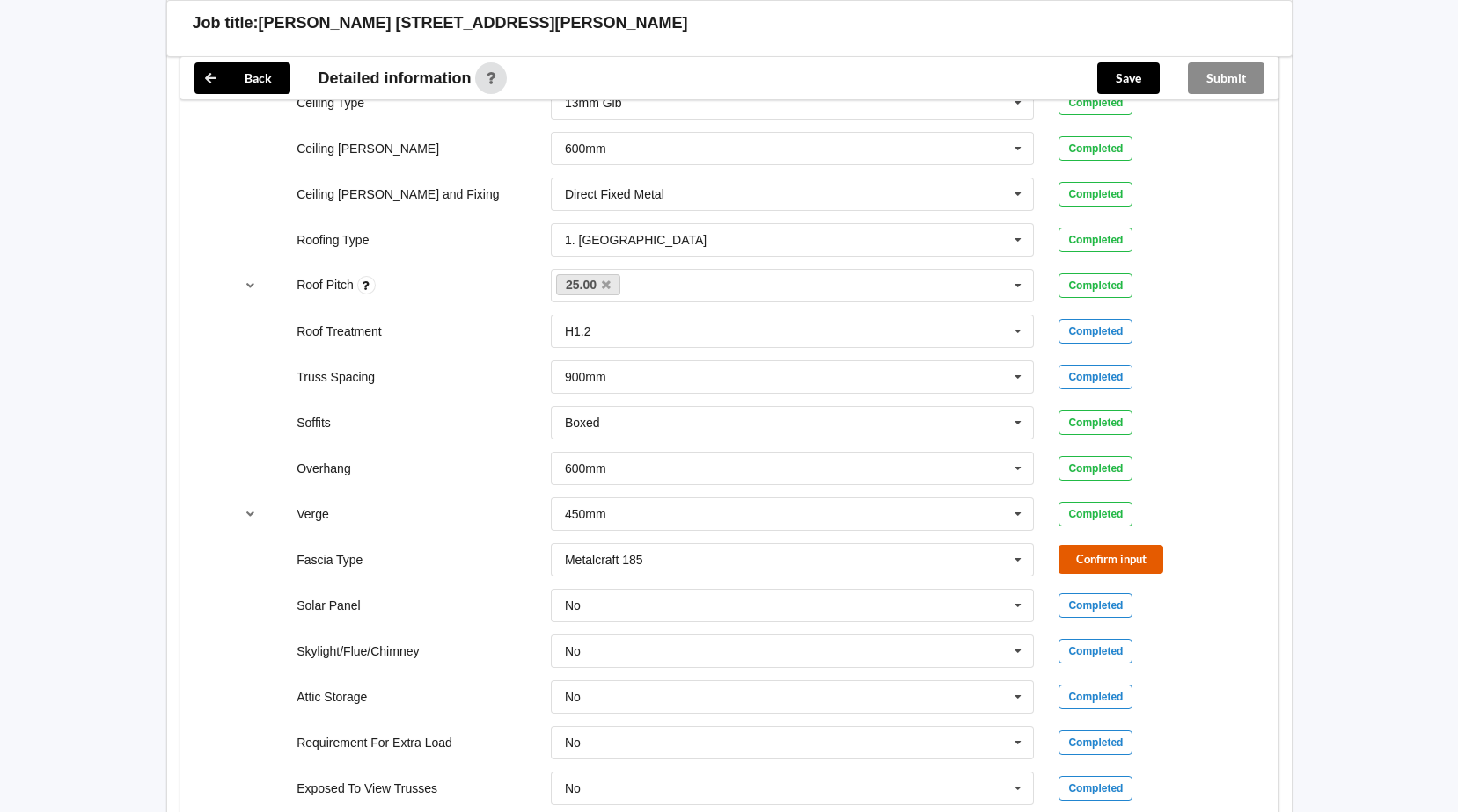
click at [1115, 566] on button "Confirm input" at bounding box center [1110, 559] width 105 height 29
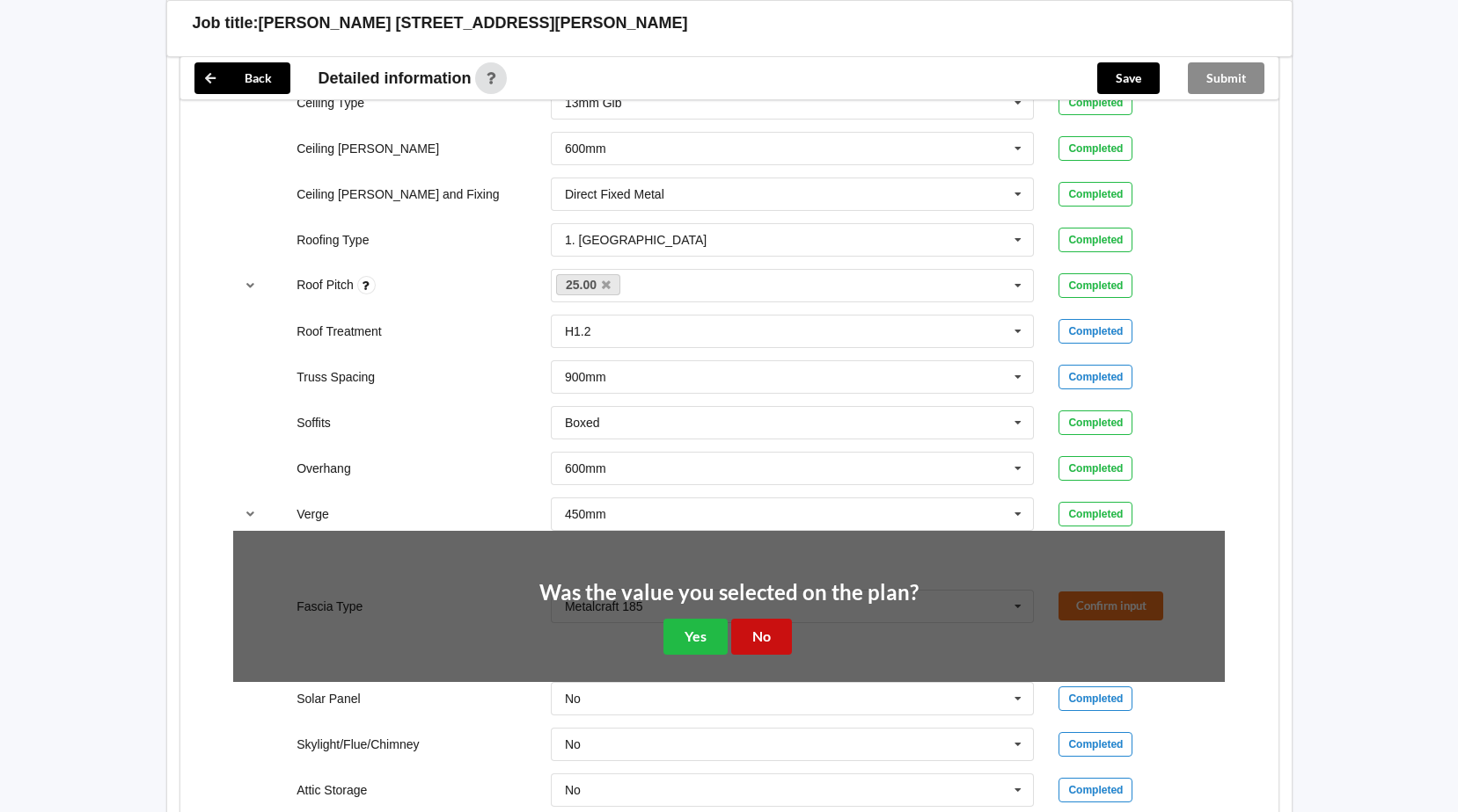
click at [768, 632] on button "No" at bounding box center [760, 637] width 61 height 36
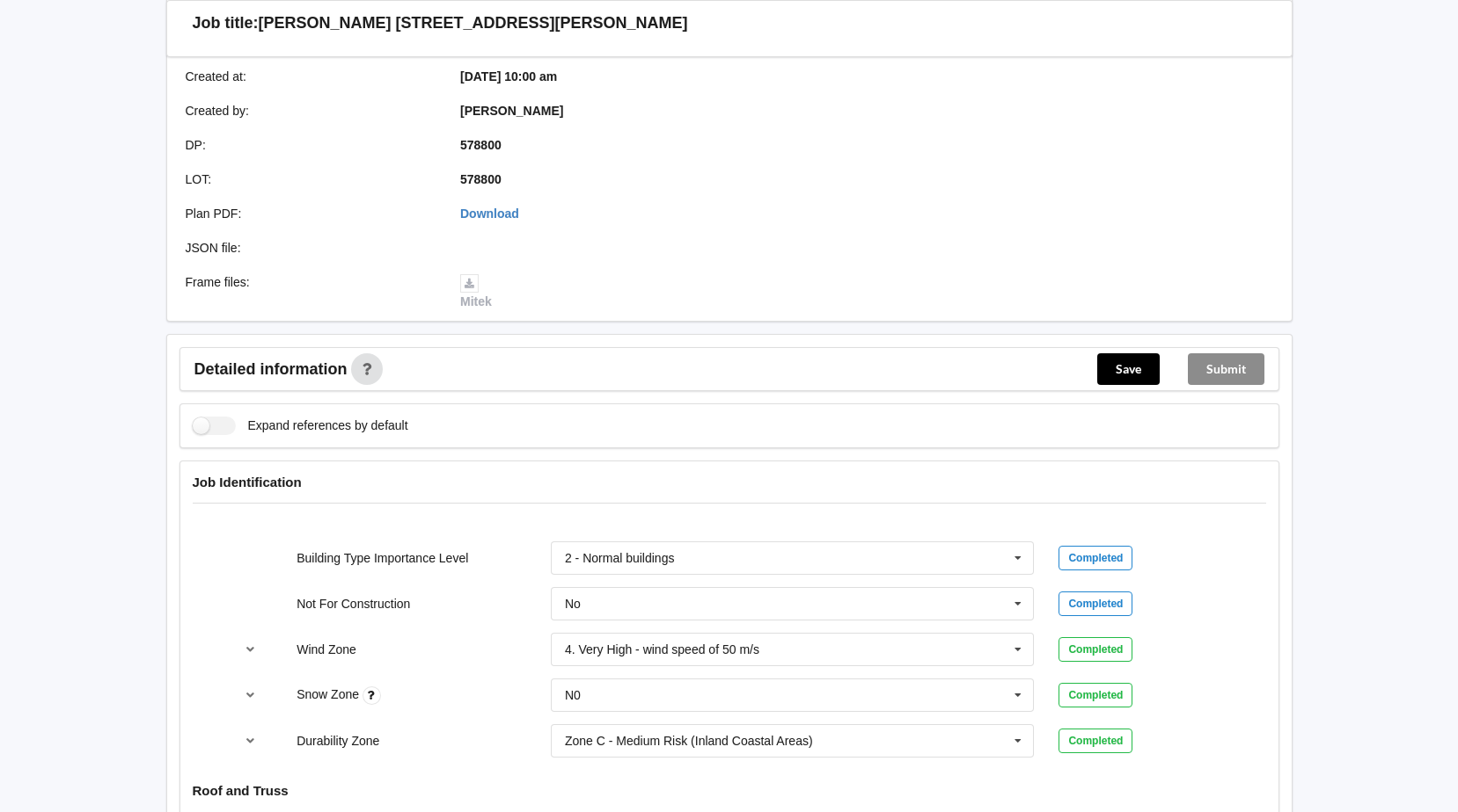
scroll to position [290, 0]
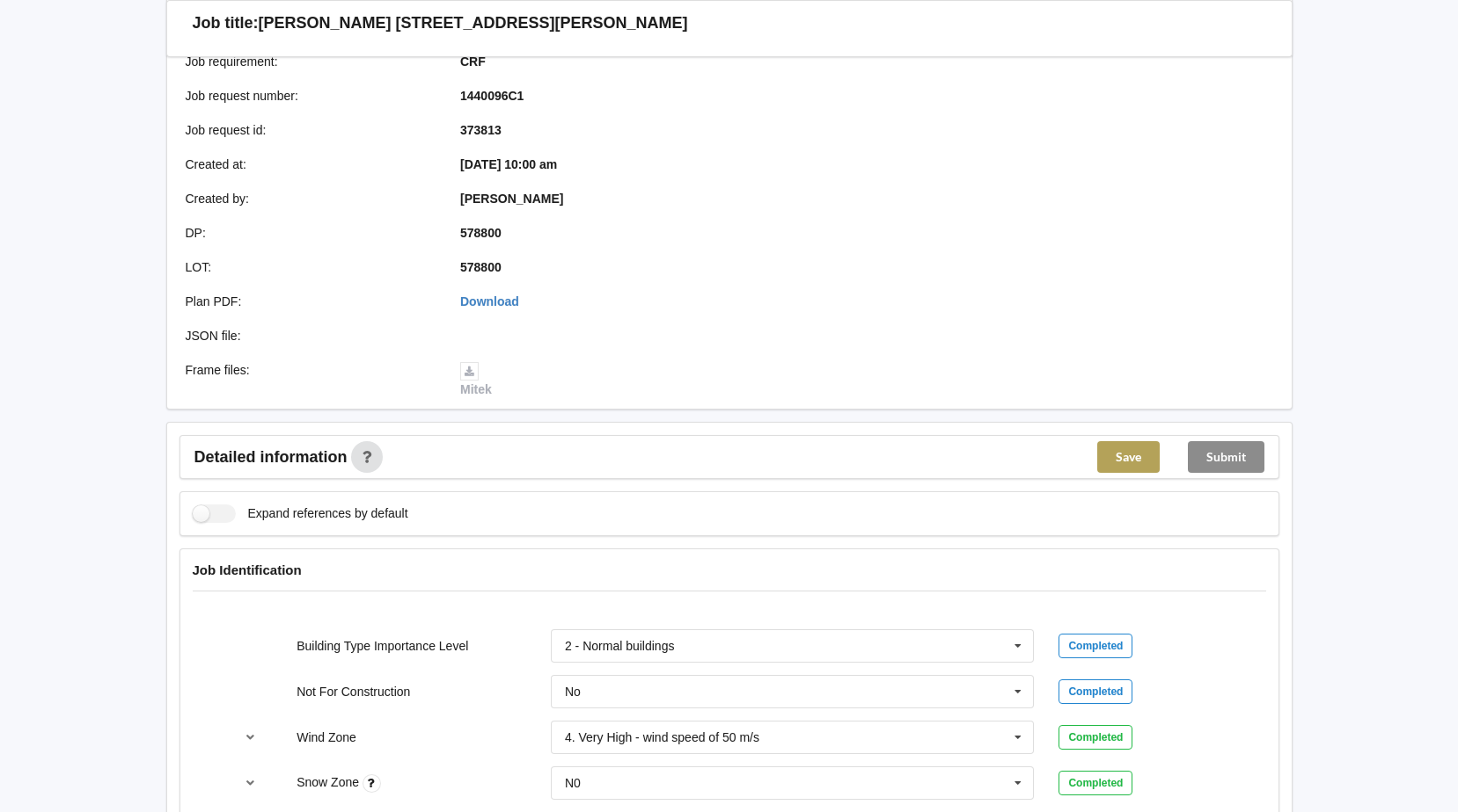
click at [1127, 456] on button "Save" at bounding box center [1128, 457] width 63 height 32
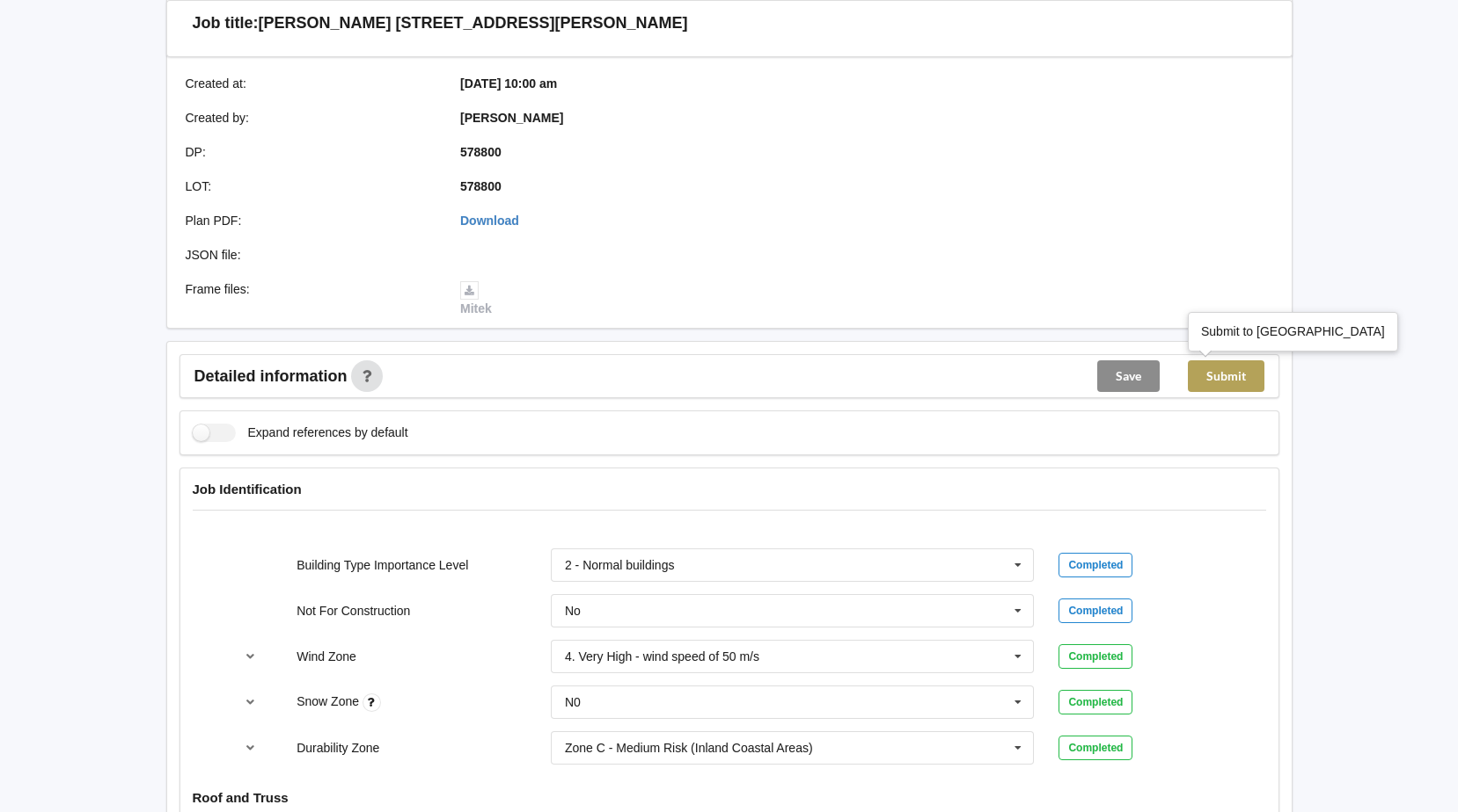
click at [1228, 377] on button "Submit" at bounding box center [1225, 376] width 77 height 32
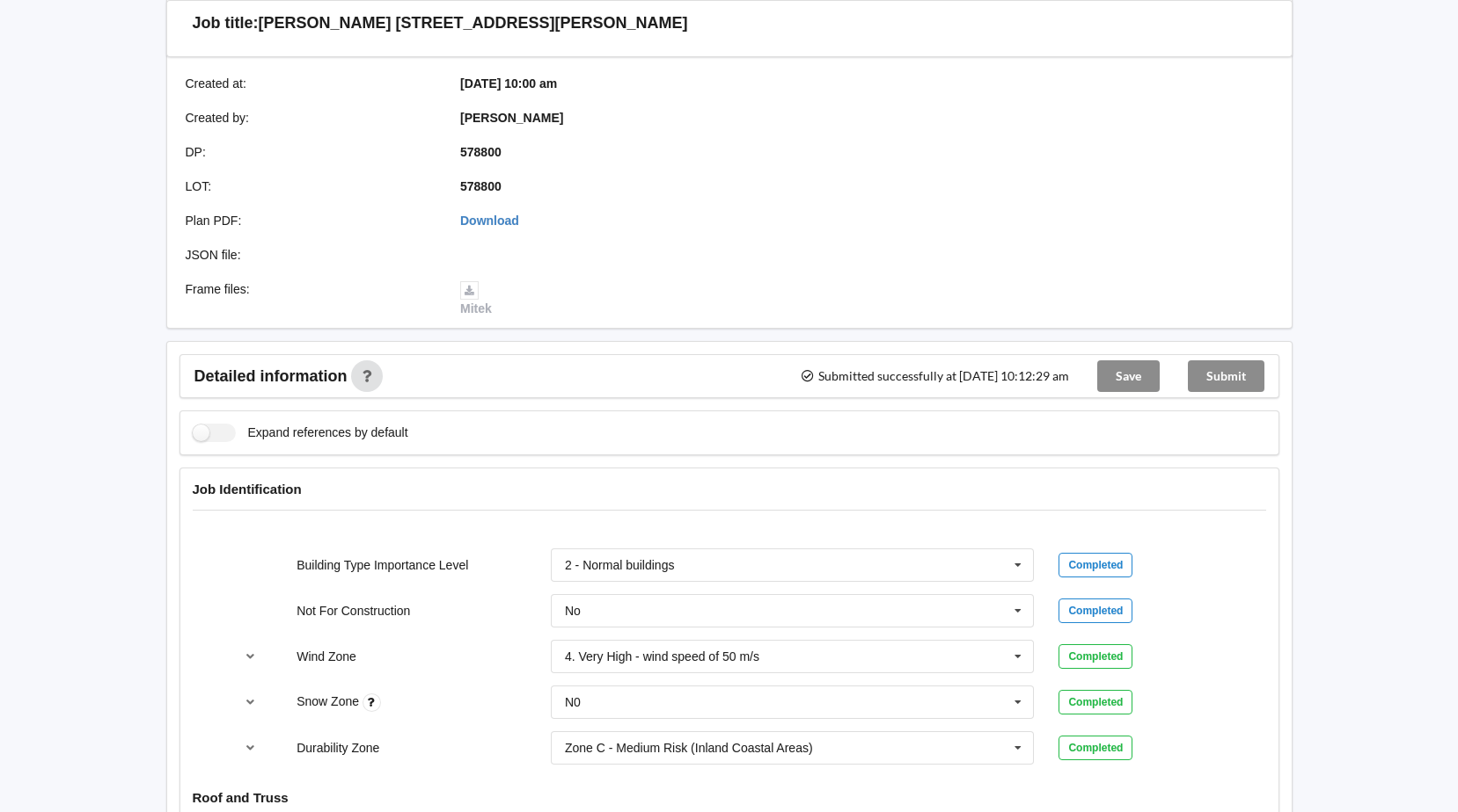
scroll to position [0, 0]
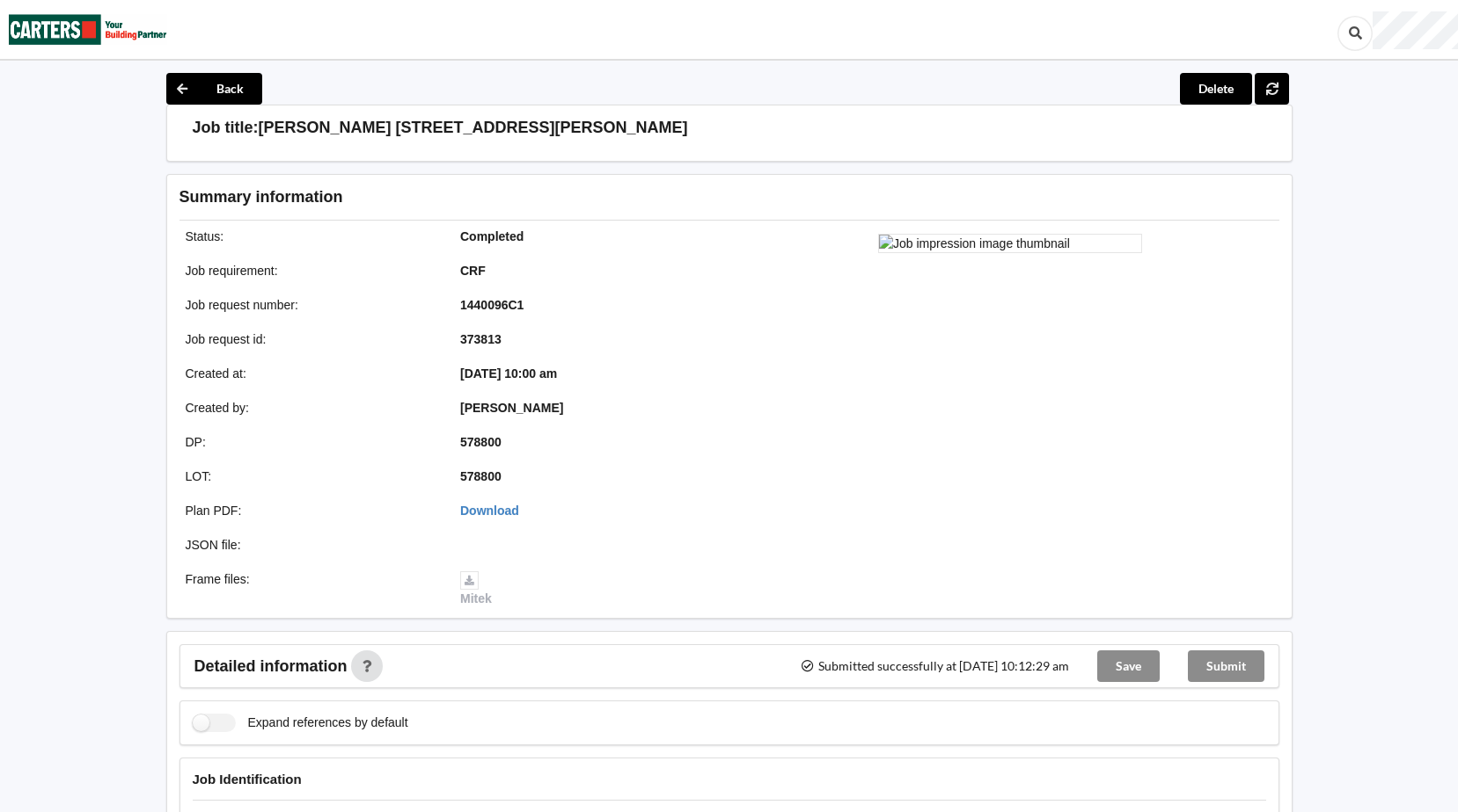
click at [86, 31] on img at bounding box center [88, 29] width 159 height 57
